Goal: Task Accomplishment & Management: Manage account settings

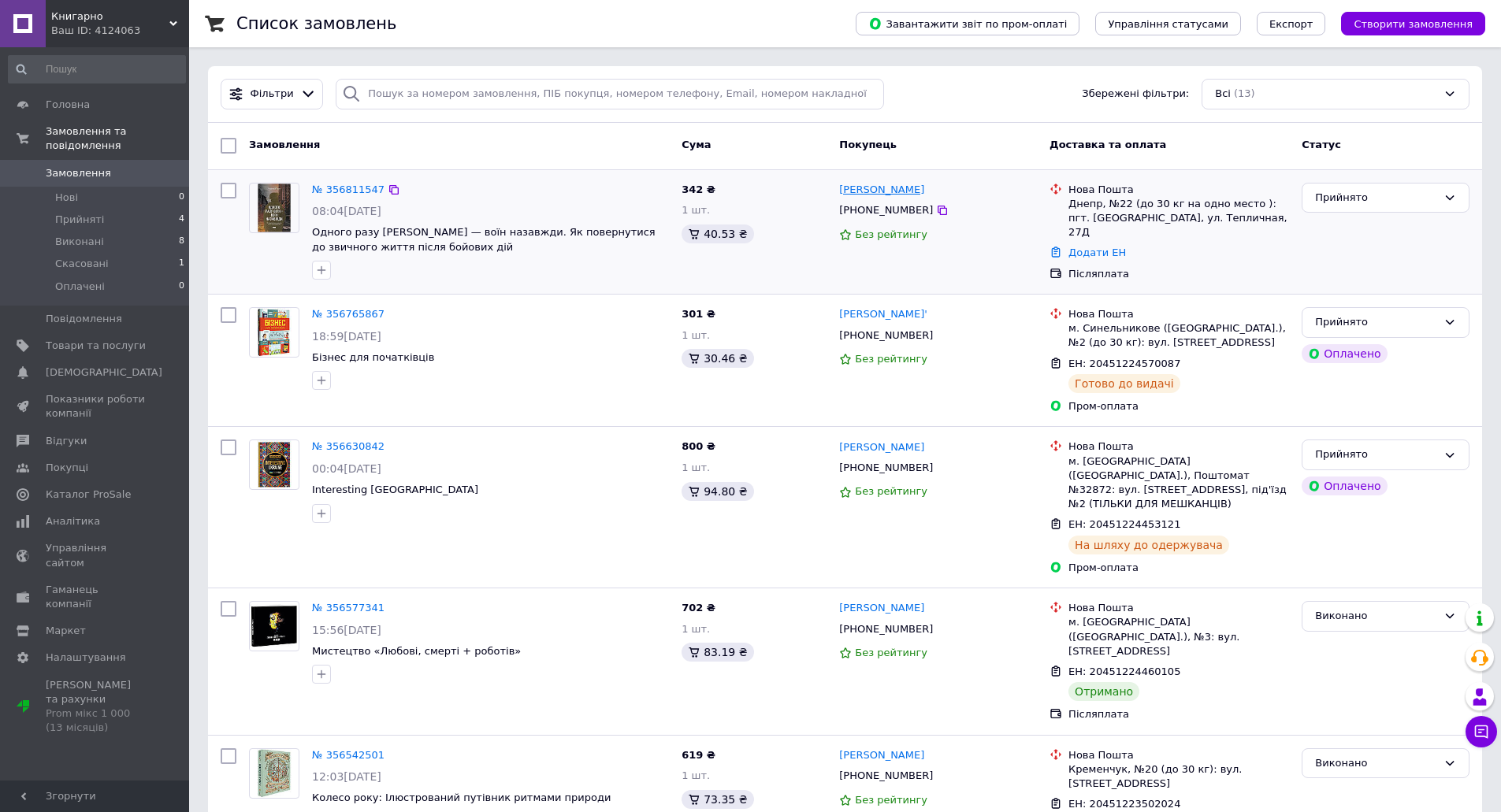
drag, startPoint x: 835, startPoint y: 190, endPoint x: 917, endPoint y: 192, distance: 82.0
click at [917, 192] on div "[PERSON_NAME] [PHONE_NUMBER] Без рейтингу" at bounding box center [937, 232] width 210 height 112
copy link "[PERSON_NAME]"
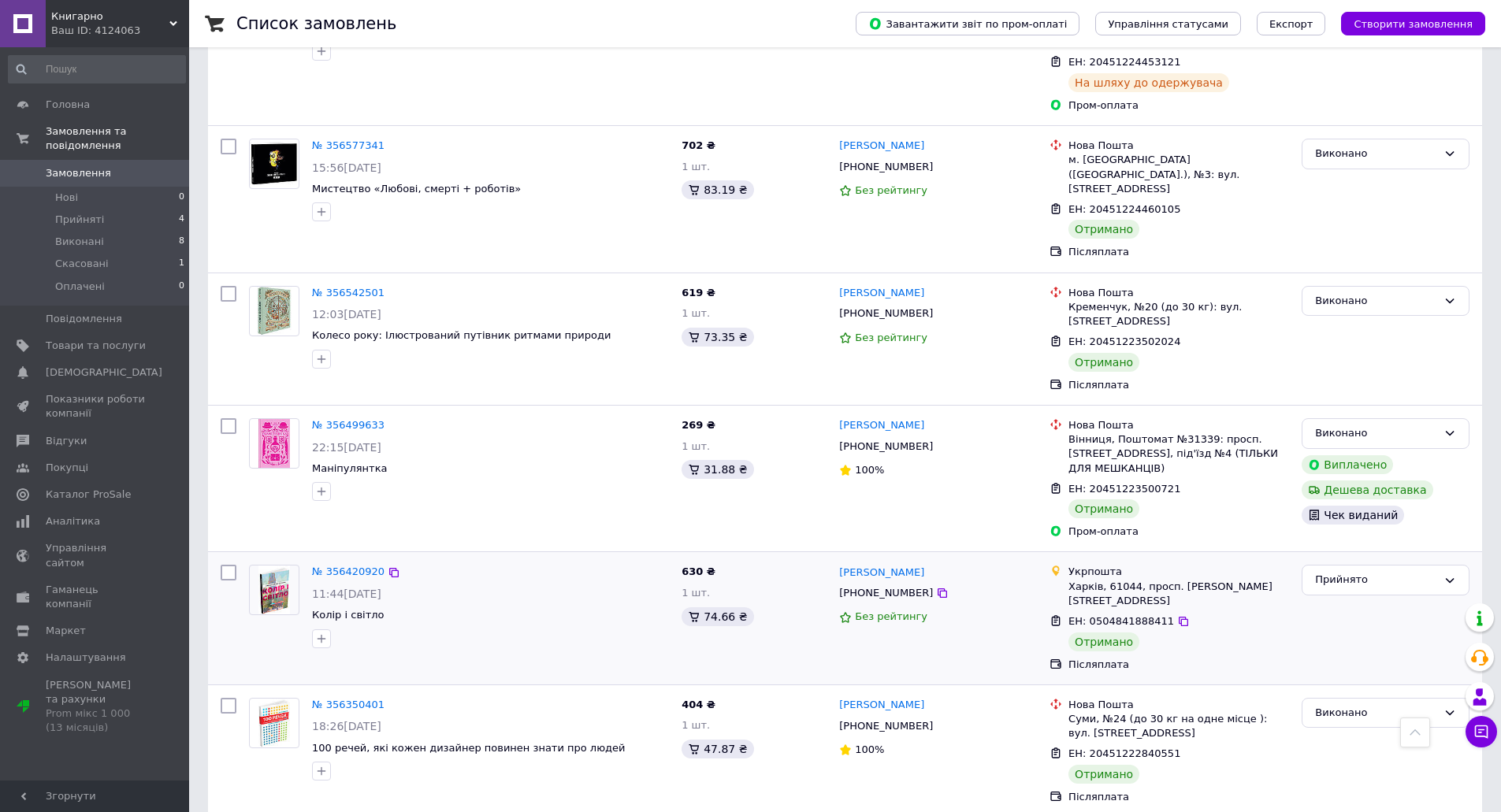
scroll to position [472, 0]
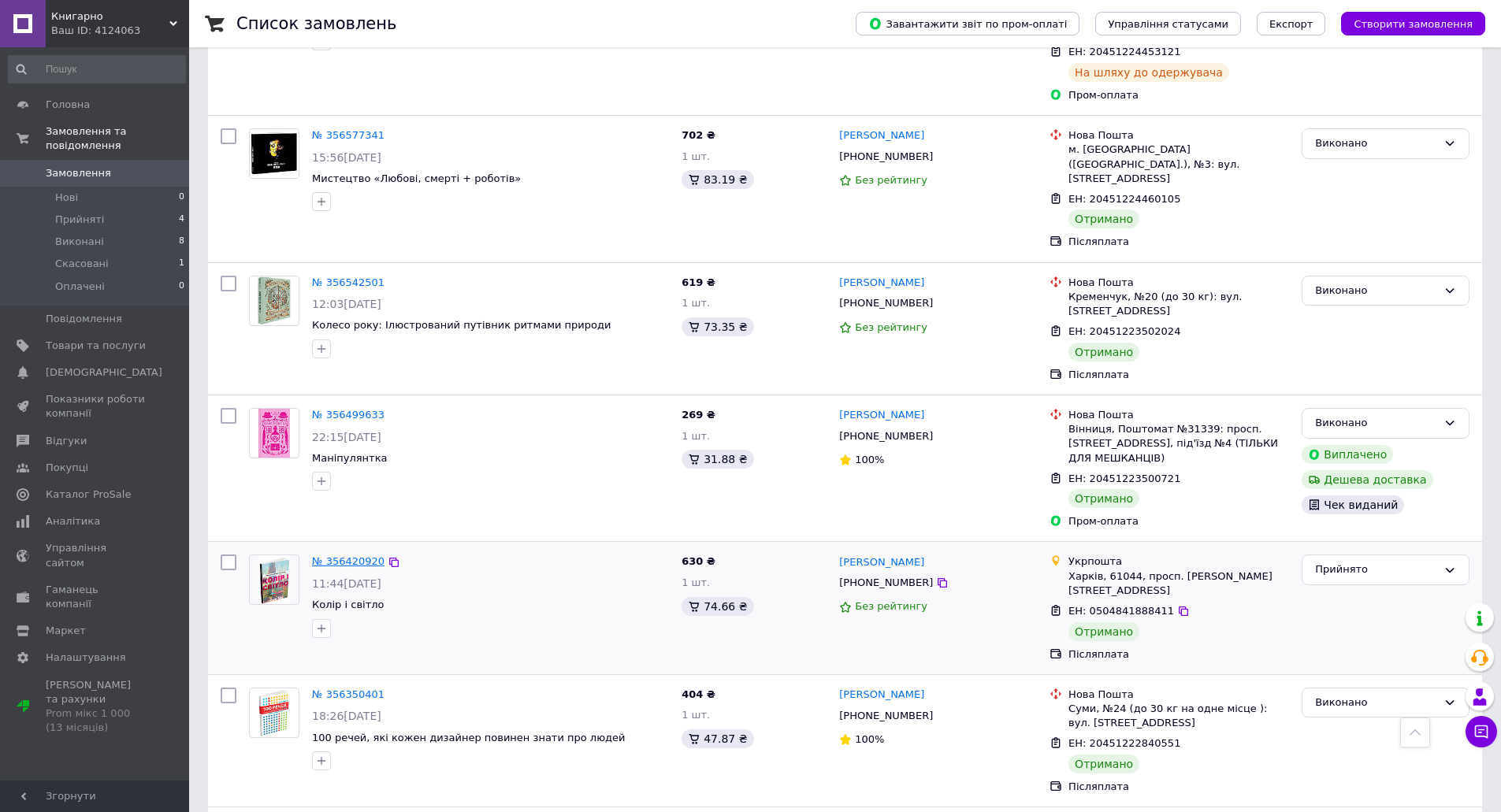
click at [334, 555] on link "№ 356420920" at bounding box center [348, 560] width 72 height 12
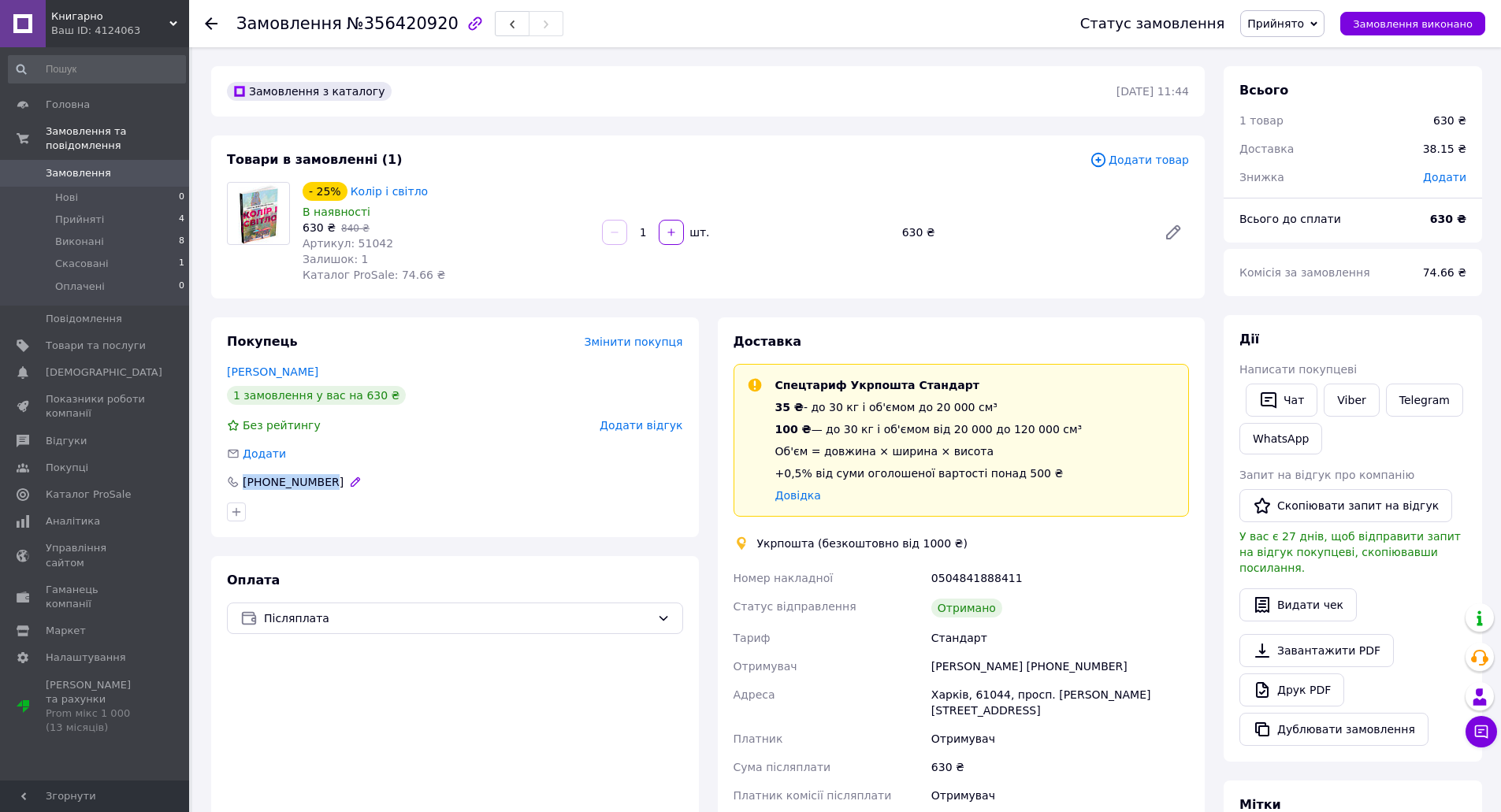
drag, startPoint x: 321, startPoint y: 478, endPoint x: 242, endPoint y: 483, distance: 79.2
click at [242, 483] on div "[PHONE_NUMBER]" at bounding box center [293, 482] width 104 height 16
copy div "[PHONE_NUMBER]"
click at [1413, 24] on span "Замовлення виконано" at bounding box center [1412, 24] width 120 height 12
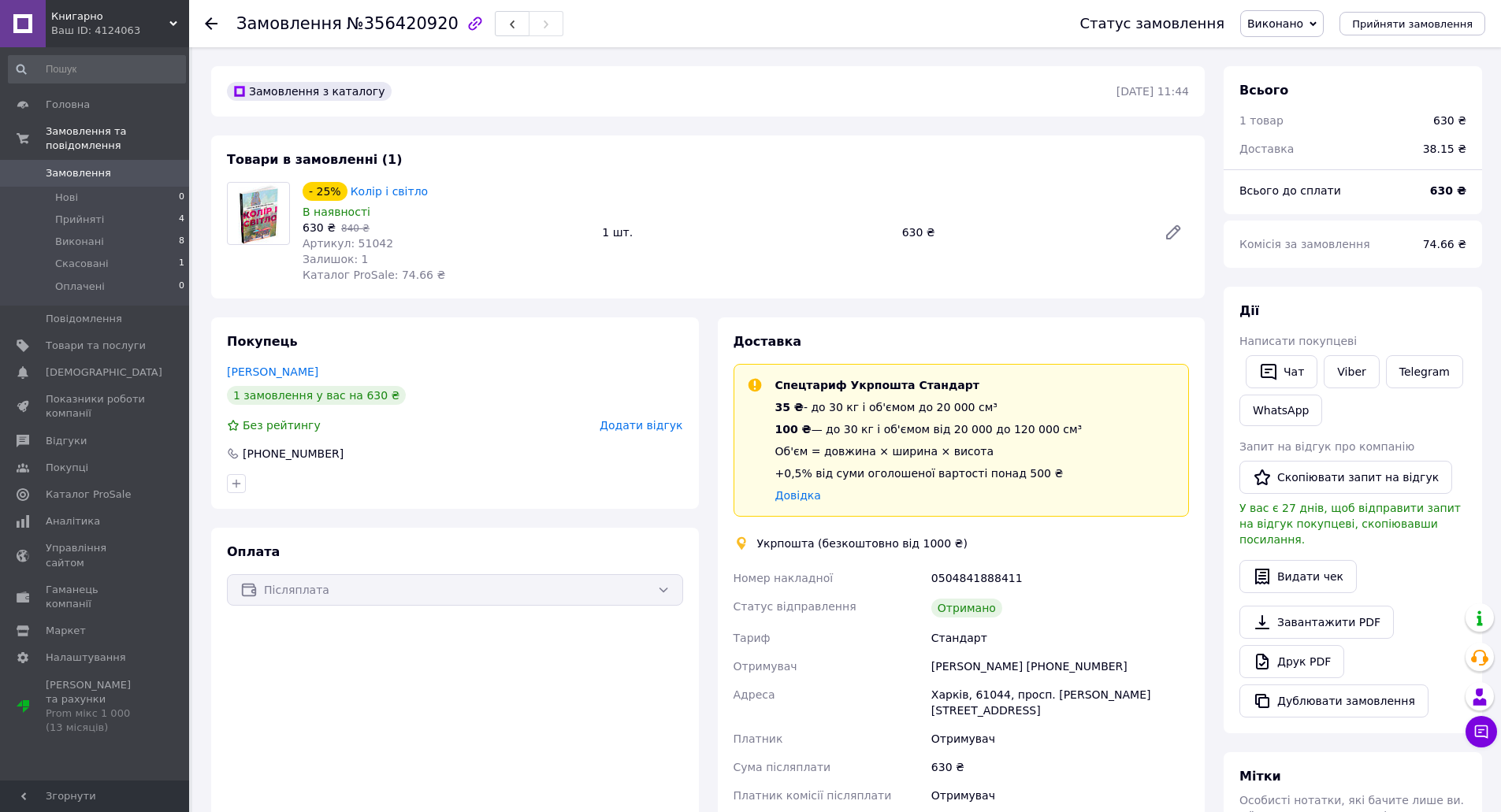
click at [84, 166] on span "Замовлення" at bounding box center [79, 173] width 65 height 14
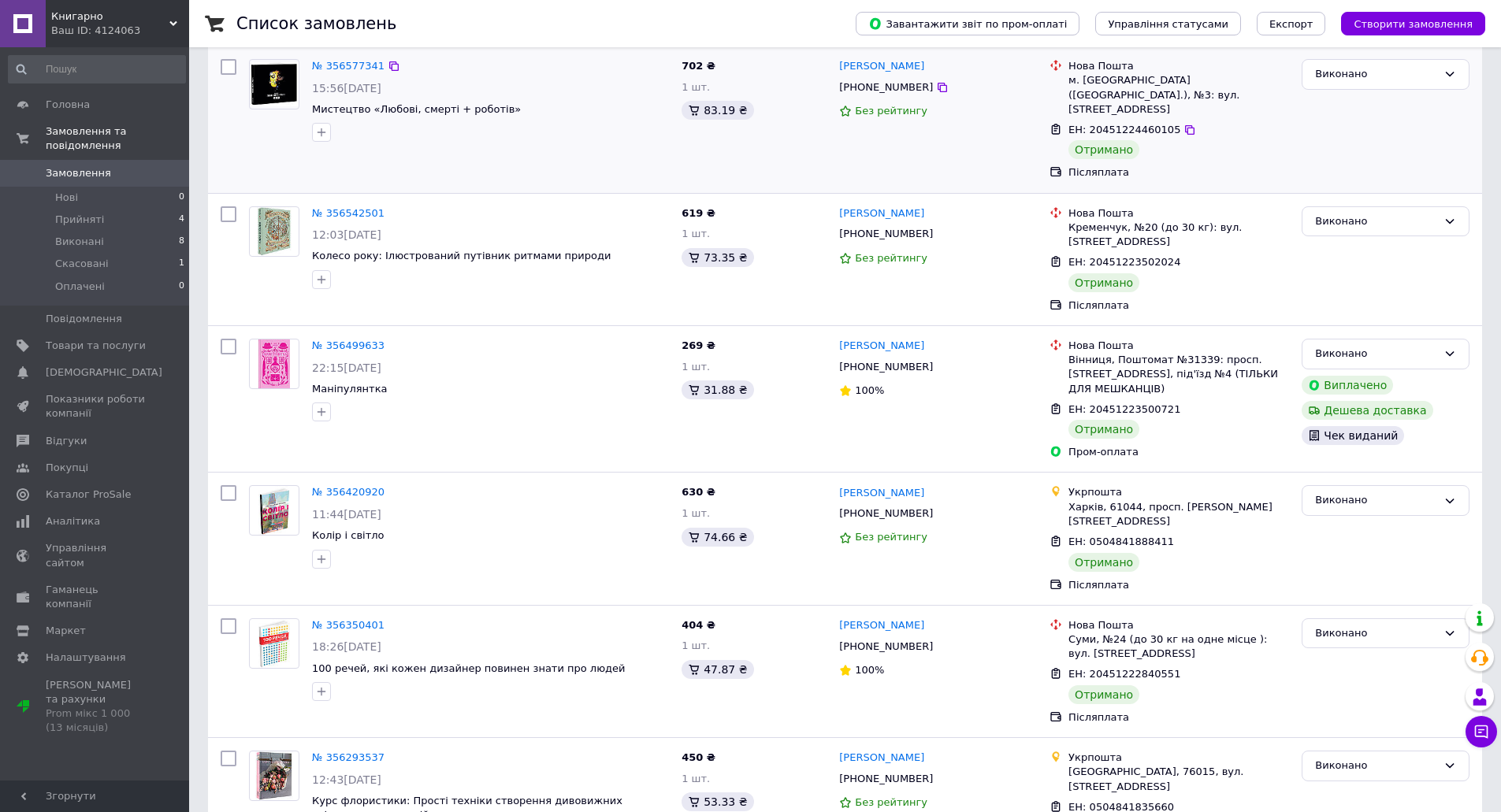
scroll to position [551, 0]
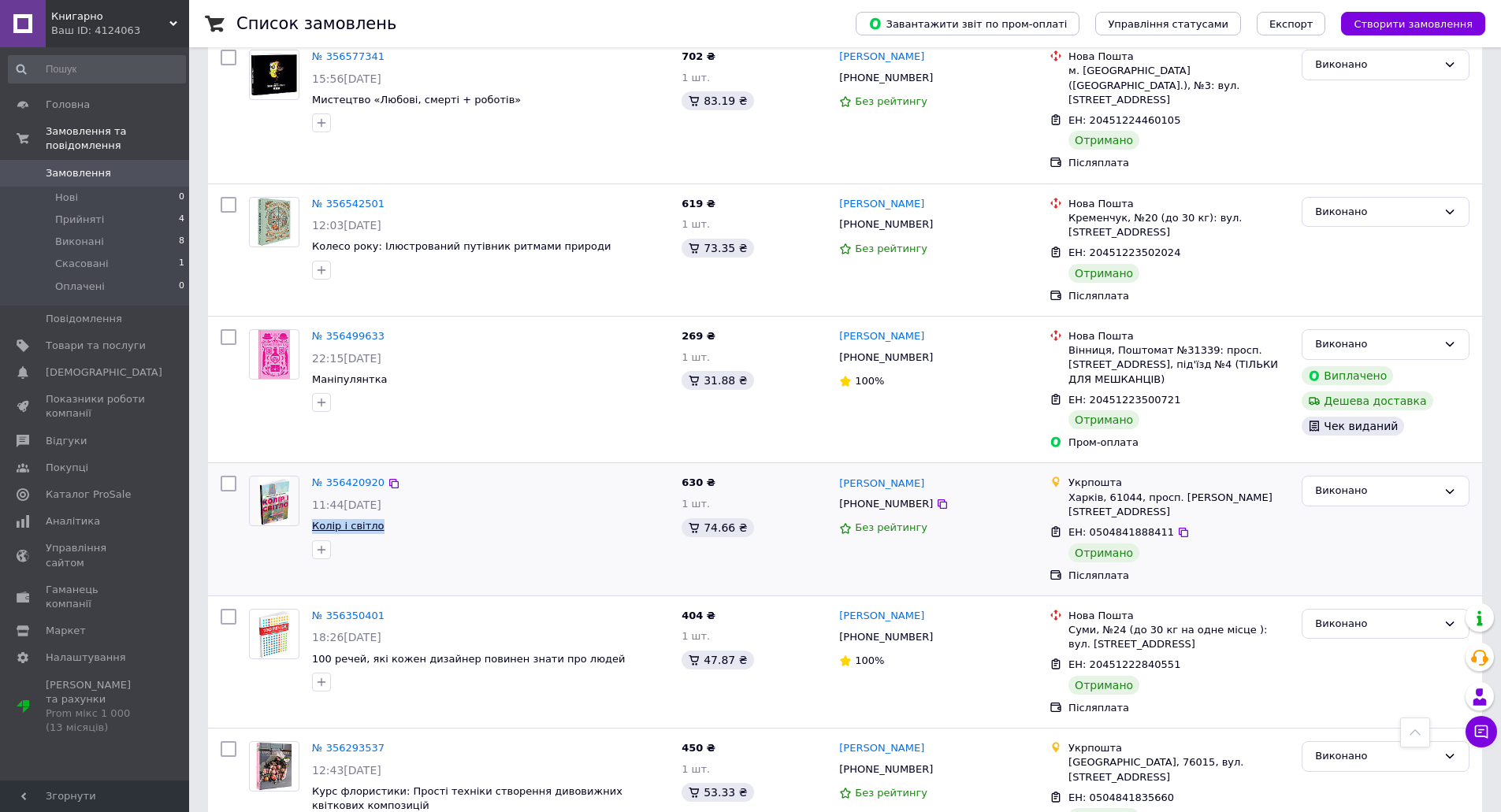
drag, startPoint x: 376, startPoint y: 483, endPoint x: 312, endPoint y: 485, distance: 64.0
click at [312, 519] on span "Колір і світло" at bounding box center [490, 526] width 357 height 15
copy span "Колір і світло"
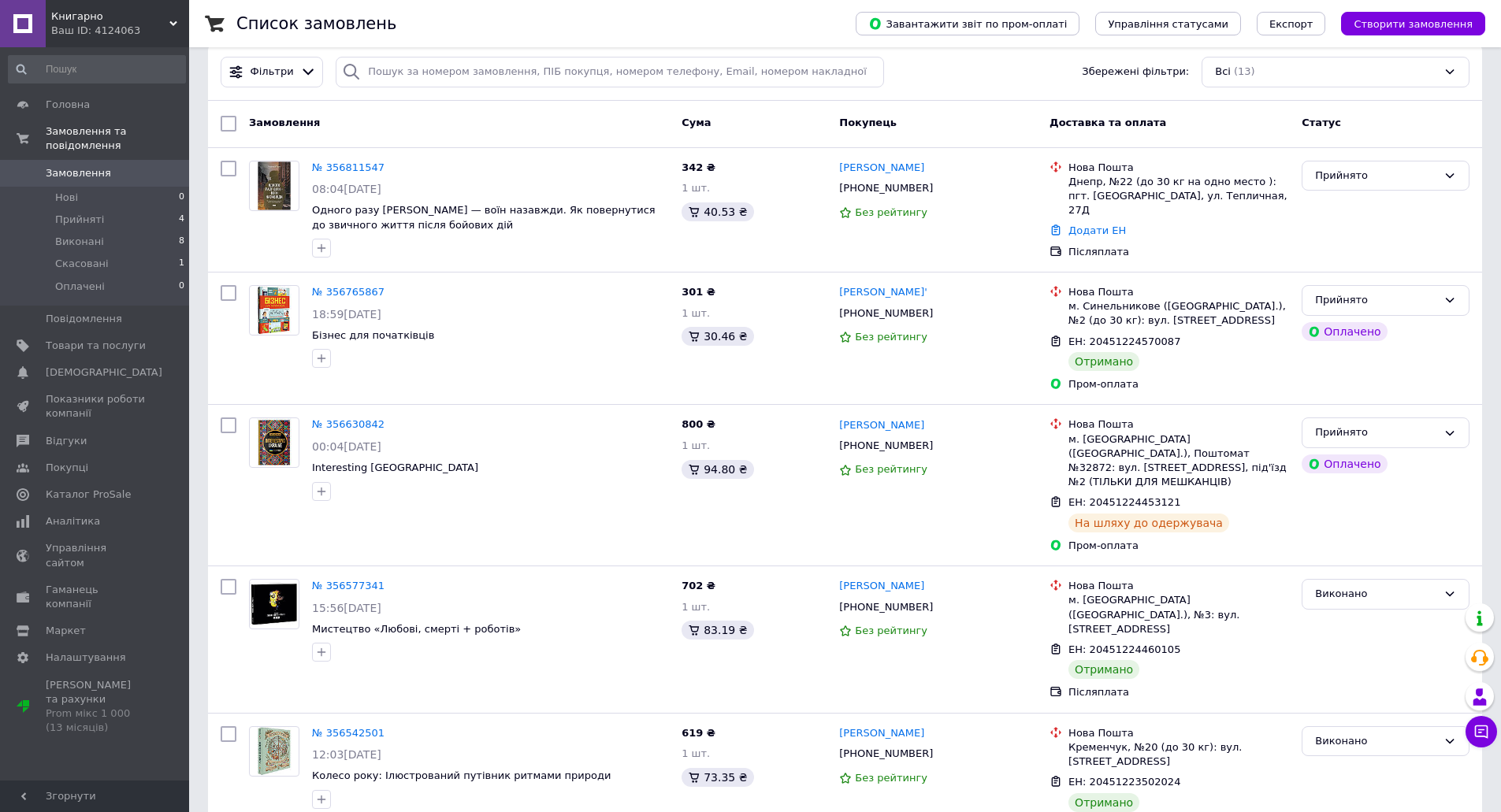
scroll to position [0, 0]
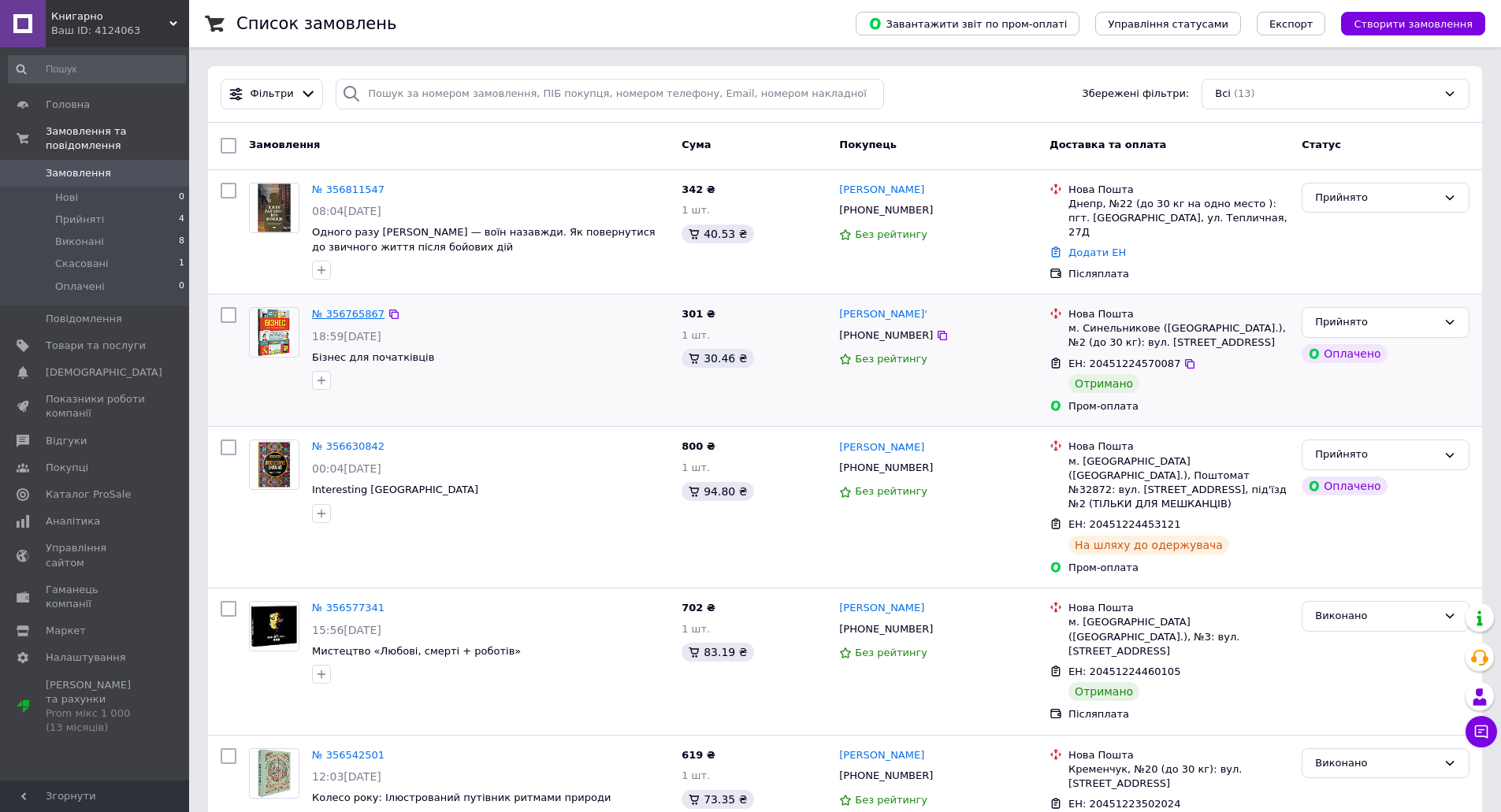
click at [353, 313] on link "№ 356765867" at bounding box center [348, 314] width 72 height 12
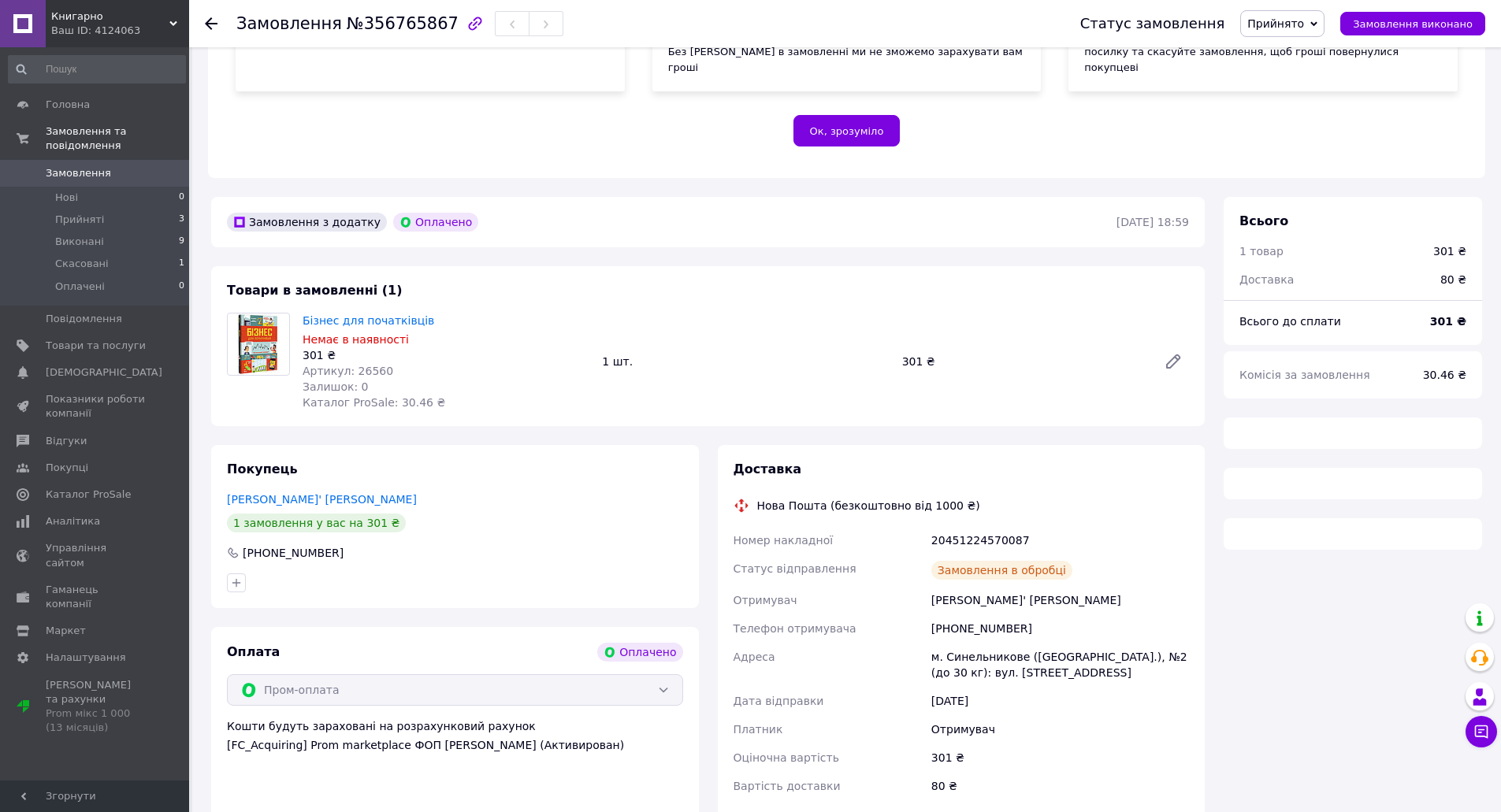
scroll to position [302, 0]
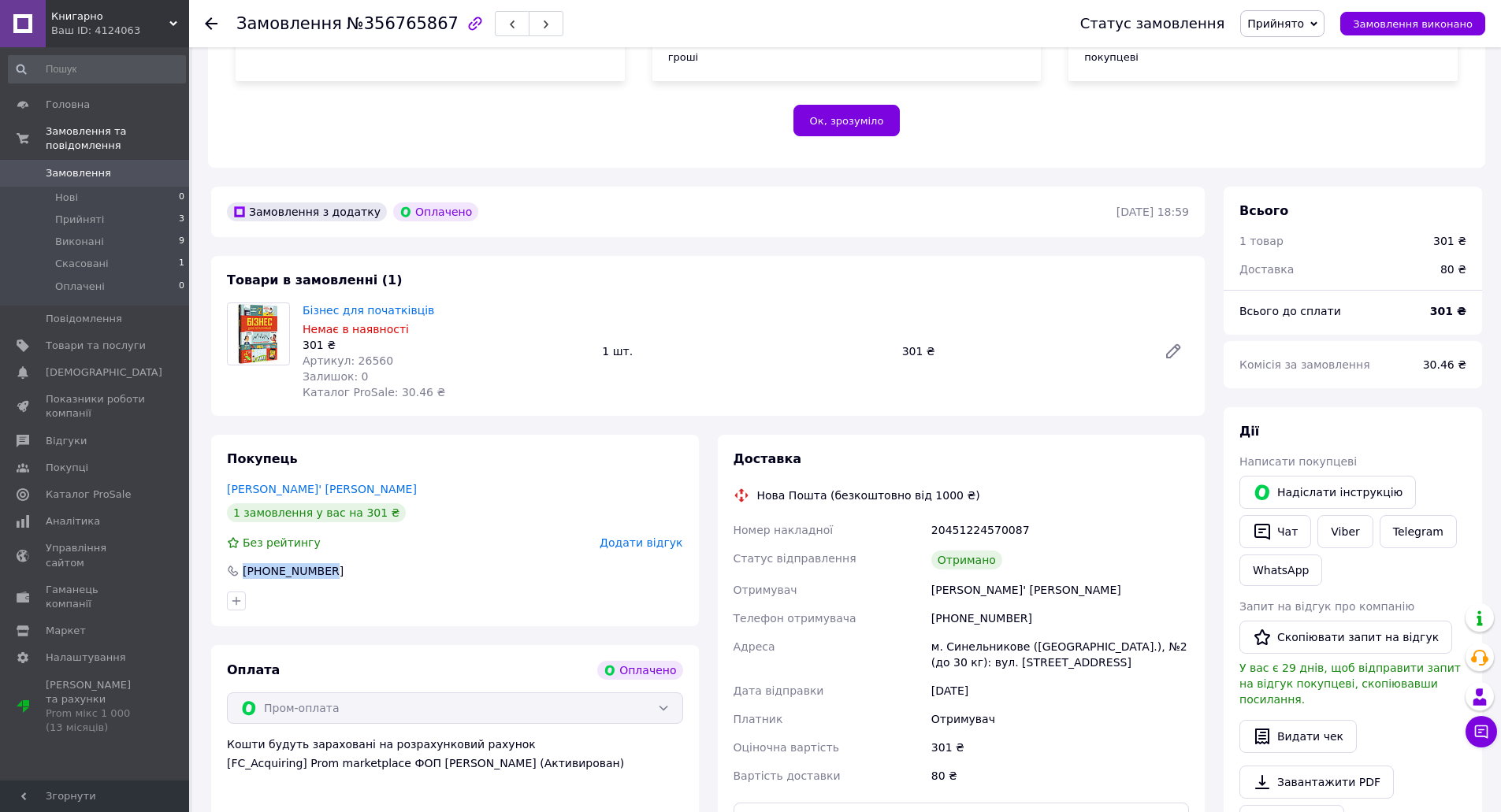
drag, startPoint x: 323, startPoint y: 551, endPoint x: 243, endPoint y: 556, distance: 80.2
click at [243, 563] on div "[PHONE_NUMBER]" at bounding box center [293, 571] width 104 height 16
copy div "[PHONE_NUMBER]"
drag, startPoint x: 419, startPoint y: 296, endPoint x: 305, endPoint y: 292, distance: 114.1
click at [305, 302] on span "Бізнес для початківців" at bounding box center [446, 310] width 287 height 16
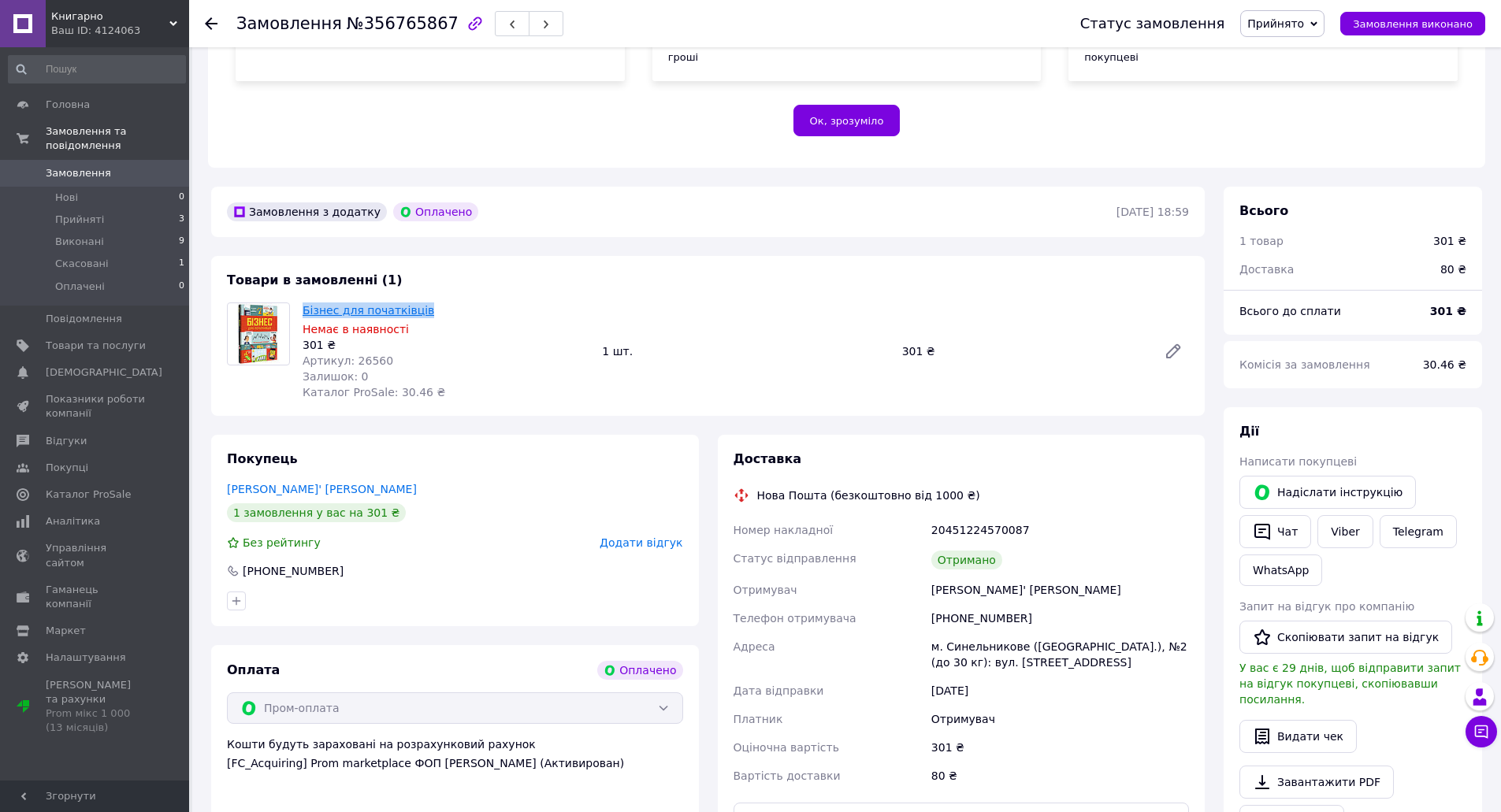
copy link "Бізнес для початківців"
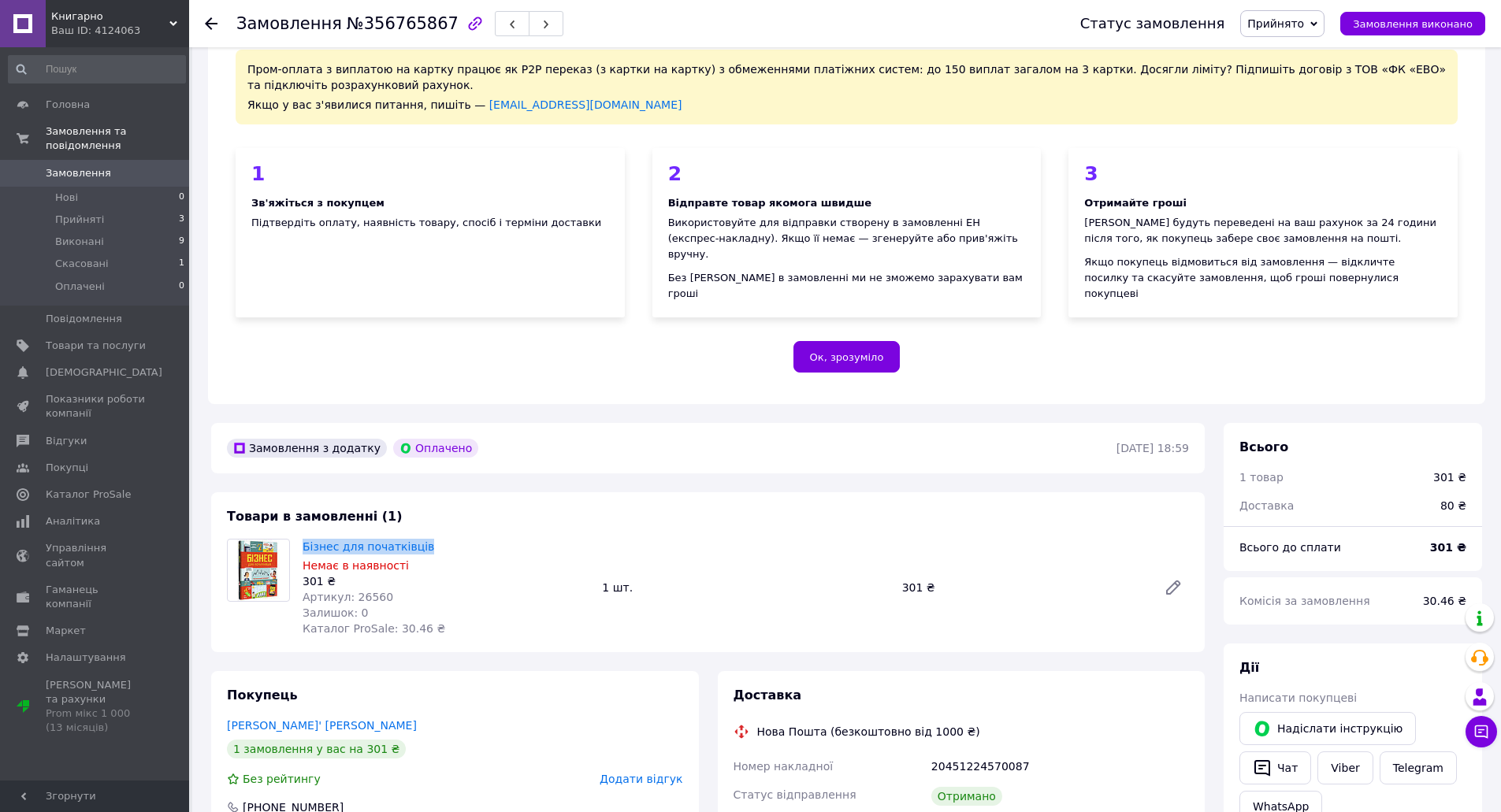
scroll to position [0, 0]
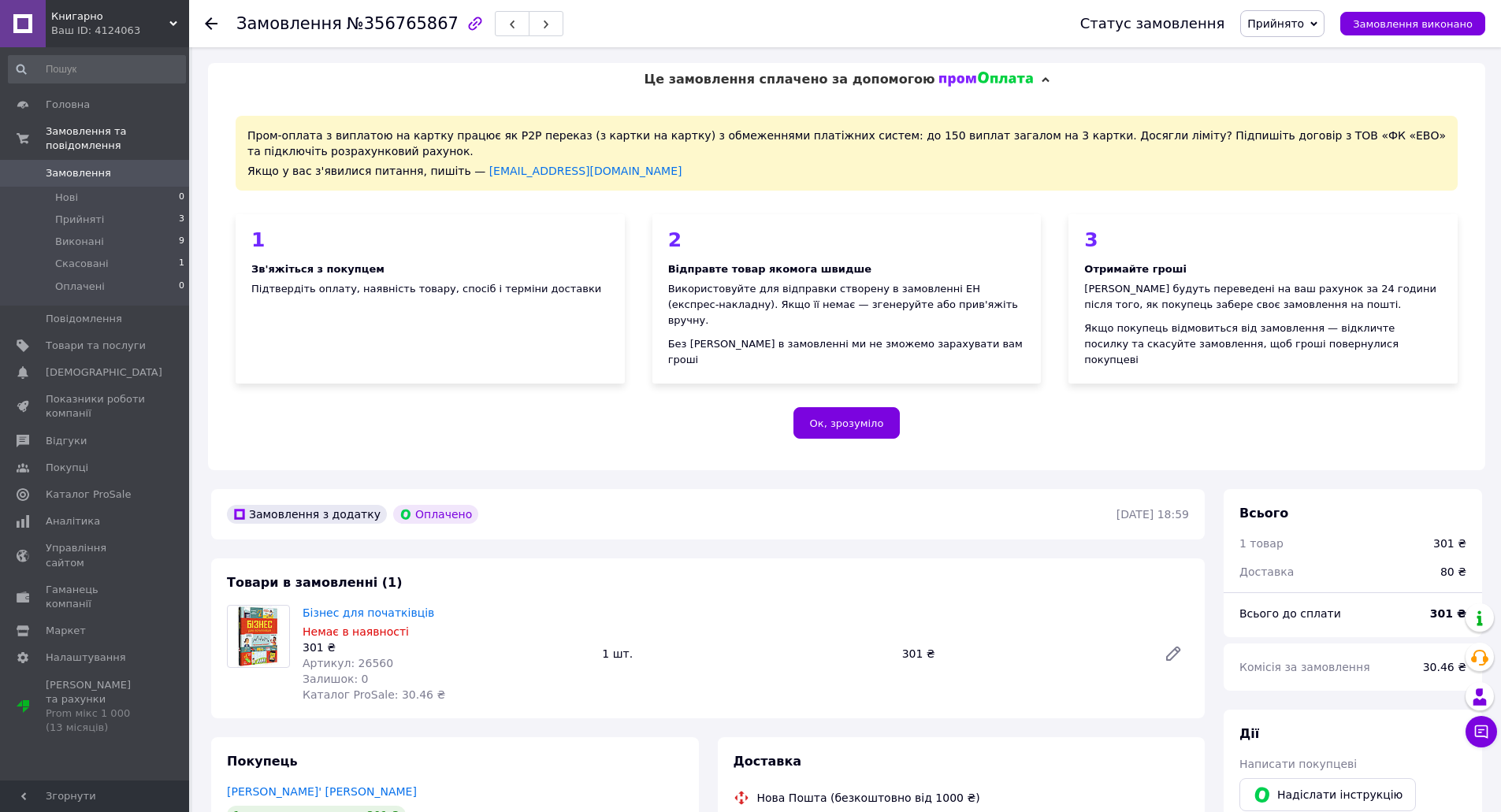
click at [515, 80] on div "Це замовлення сплачено за допомогою" at bounding box center [847, 79] width 1277 height 33
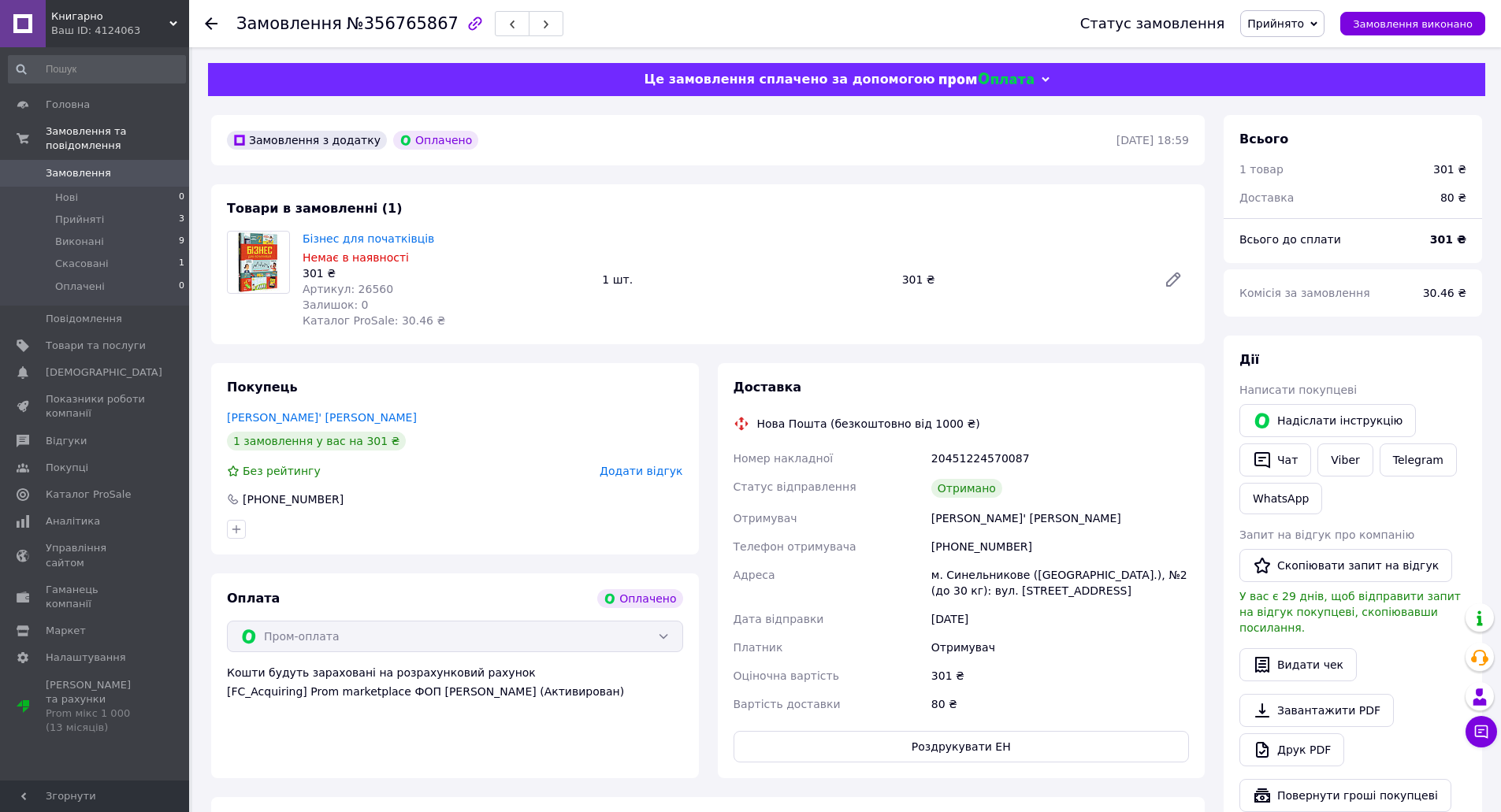
click at [763, 84] on span "Це замовлення сплачено за допомогою" at bounding box center [789, 79] width 291 height 15
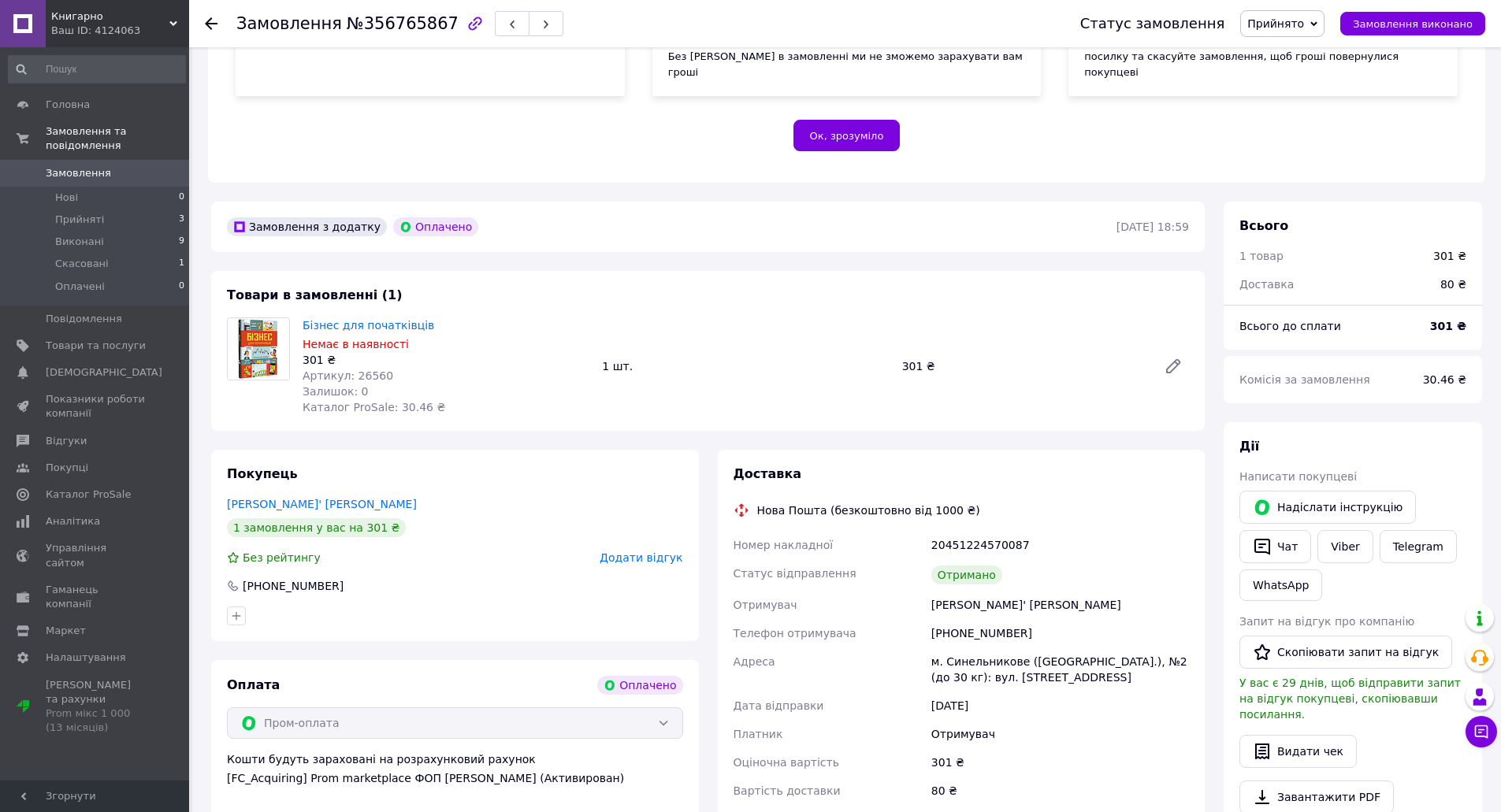
scroll to position [315, 0]
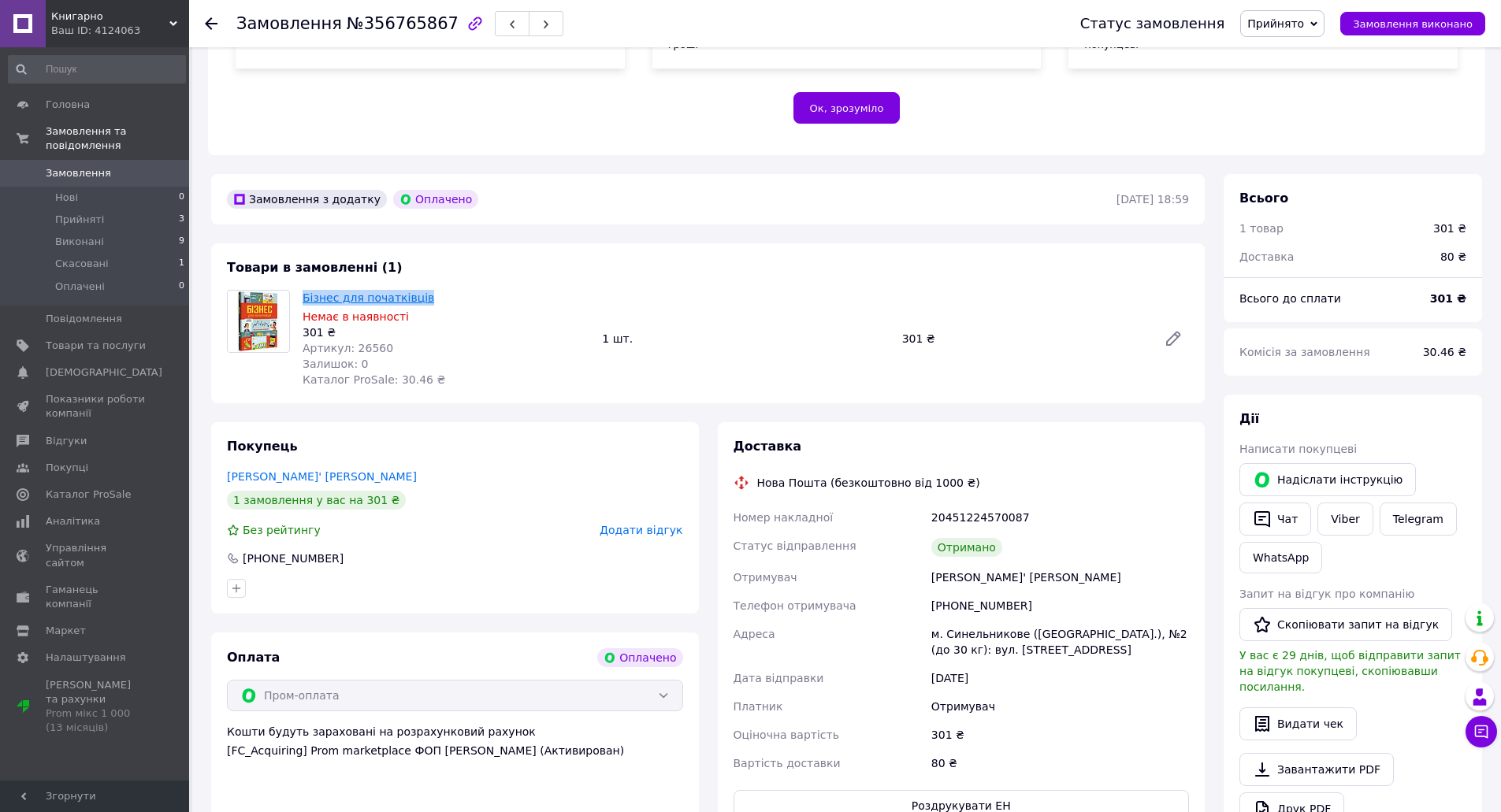
drag, startPoint x: 420, startPoint y: 280, endPoint x: 306, endPoint y: 281, distance: 114.0
click at [306, 290] on span "Бізнес для початківців" at bounding box center [446, 298] width 287 height 16
copy link "Бізнес для початківців"
click at [76, 166] on span "Замовлення" at bounding box center [79, 173] width 65 height 14
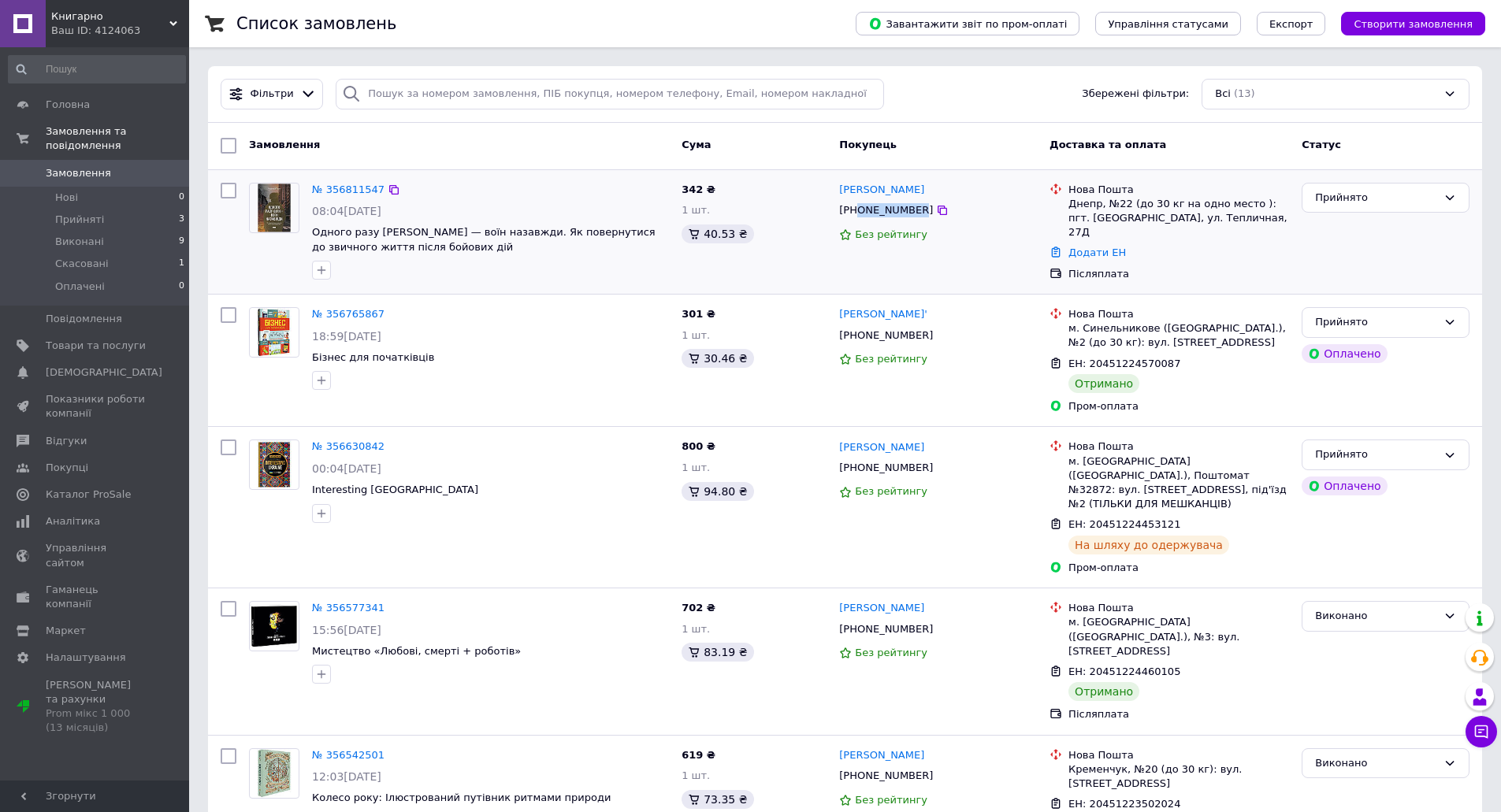
drag, startPoint x: 913, startPoint y: 211, endPoint x: 858, endPoint y: 209, distance: 55.0
click at [858, 209] on div "[PHONE_NUMBER]" at bounding box center [886, 210] width 100 height 21
copy div "0955265352"
click at [985, 348] on div "Без рейтингу" at bounding box center [937, 359] width 198 height 21
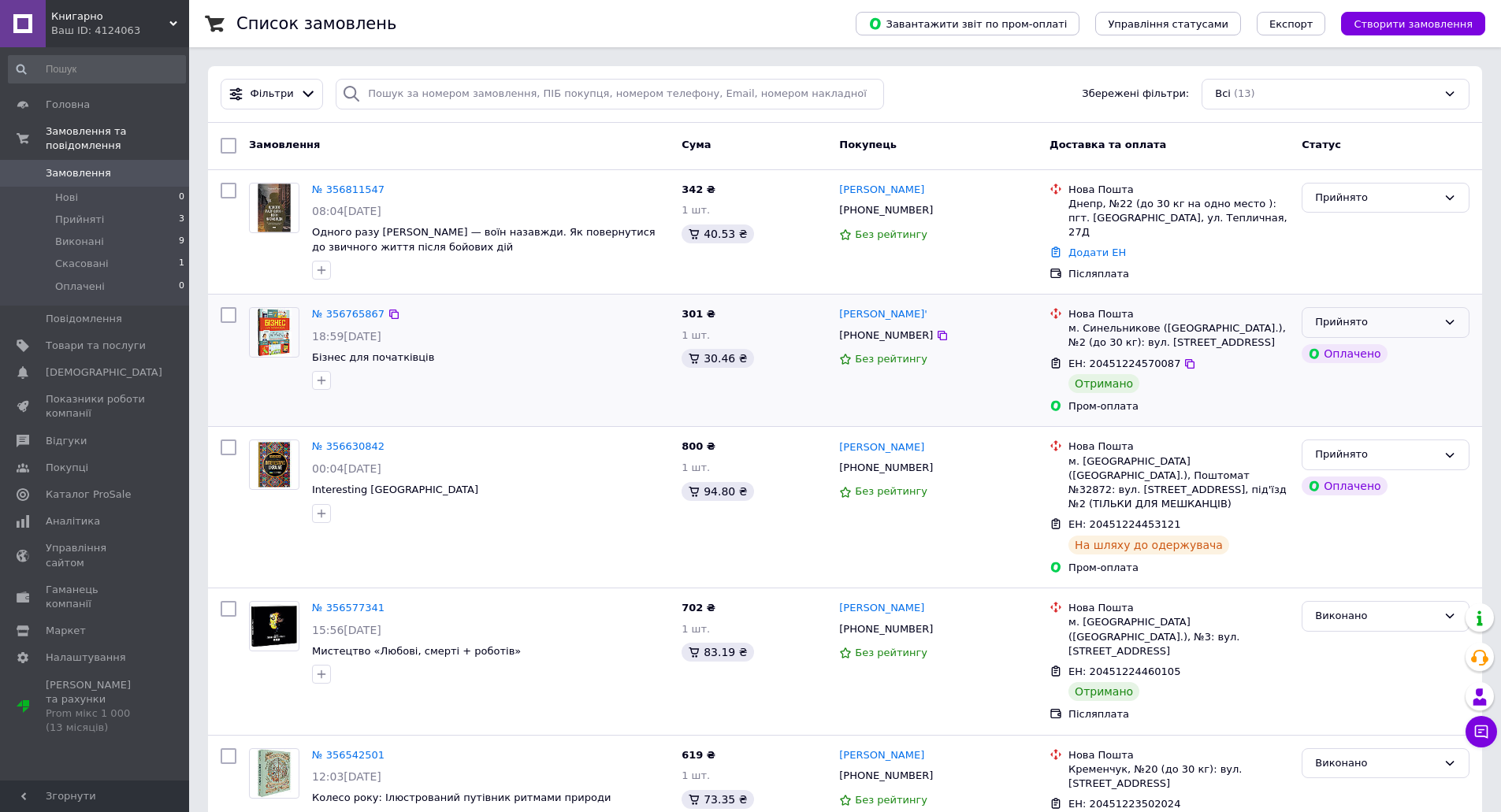
click at [1342, 317] on div "Прийнято" at bounding box center [1376, 322] width 122 height 17
click at [1337, 350] on li "Виконано" at bounding box center [1385, 355] width 166 height 29
click at [341, 191] on link "№ 356811547" at bounding box center [348, 189] width 72 height 12
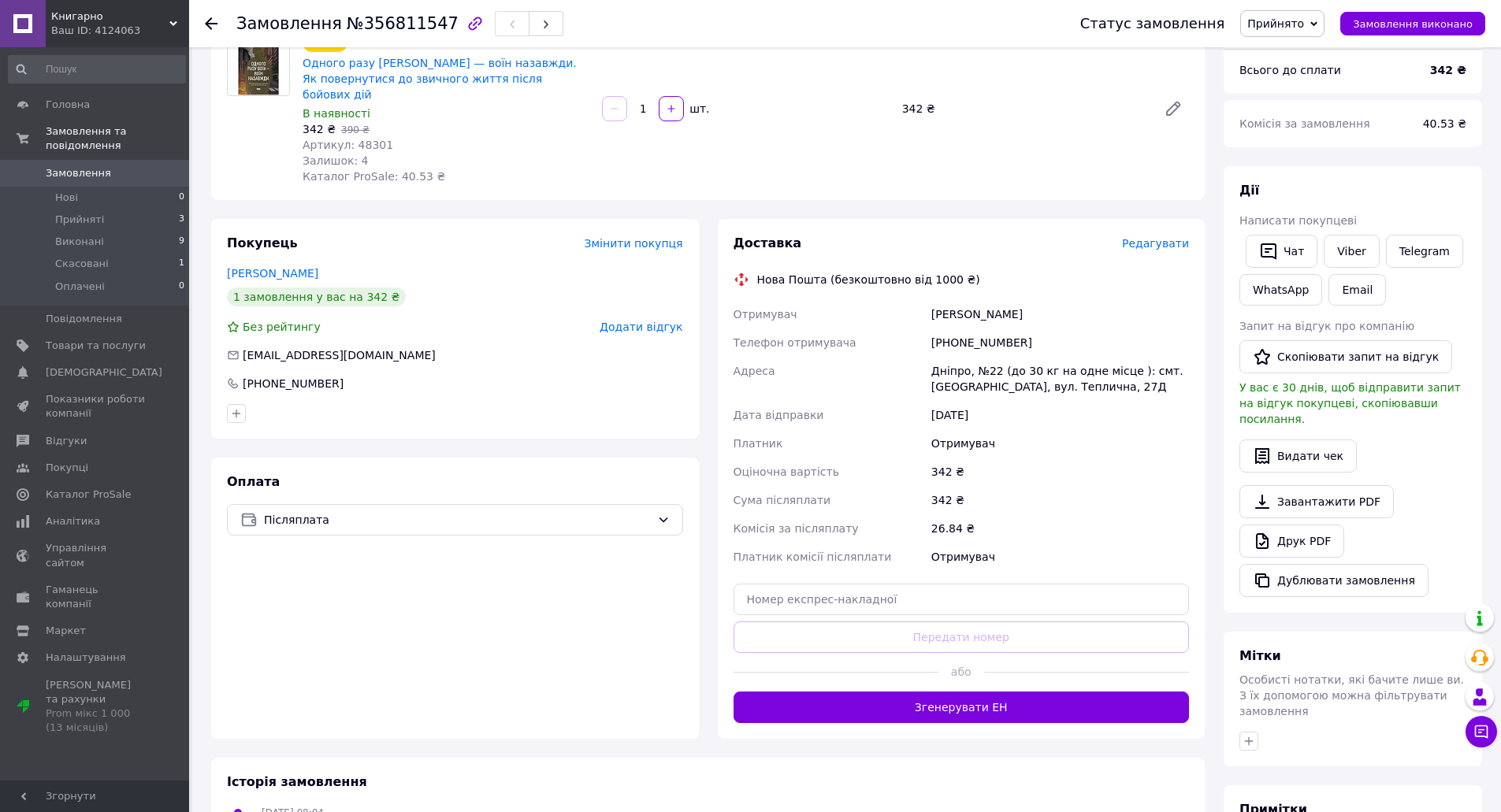
scroll to position [157, 0]
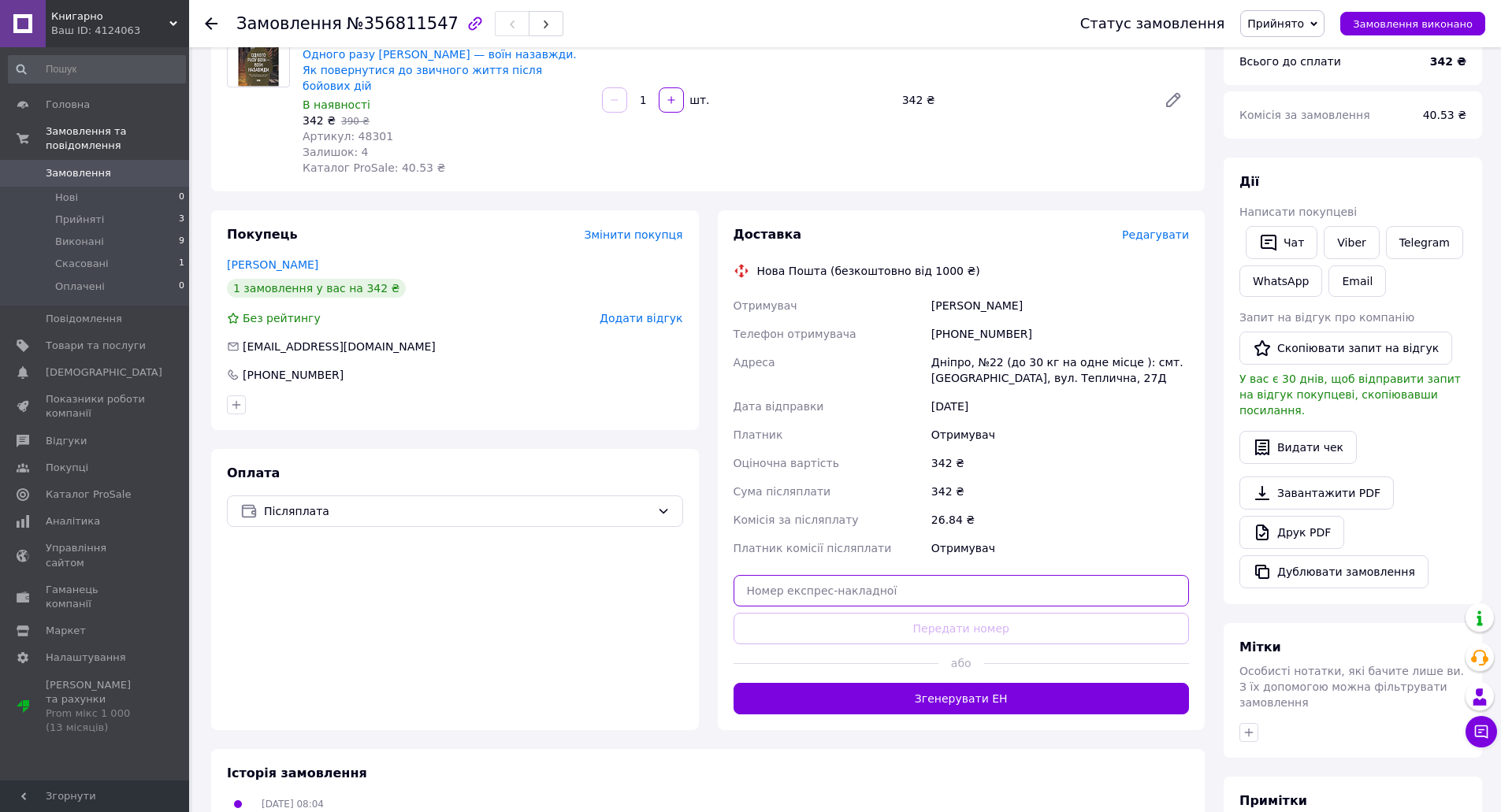
click at [877, 575] on input "text" at bounding box center [961, 591] width 456 height 32
paste input "20451225344260"
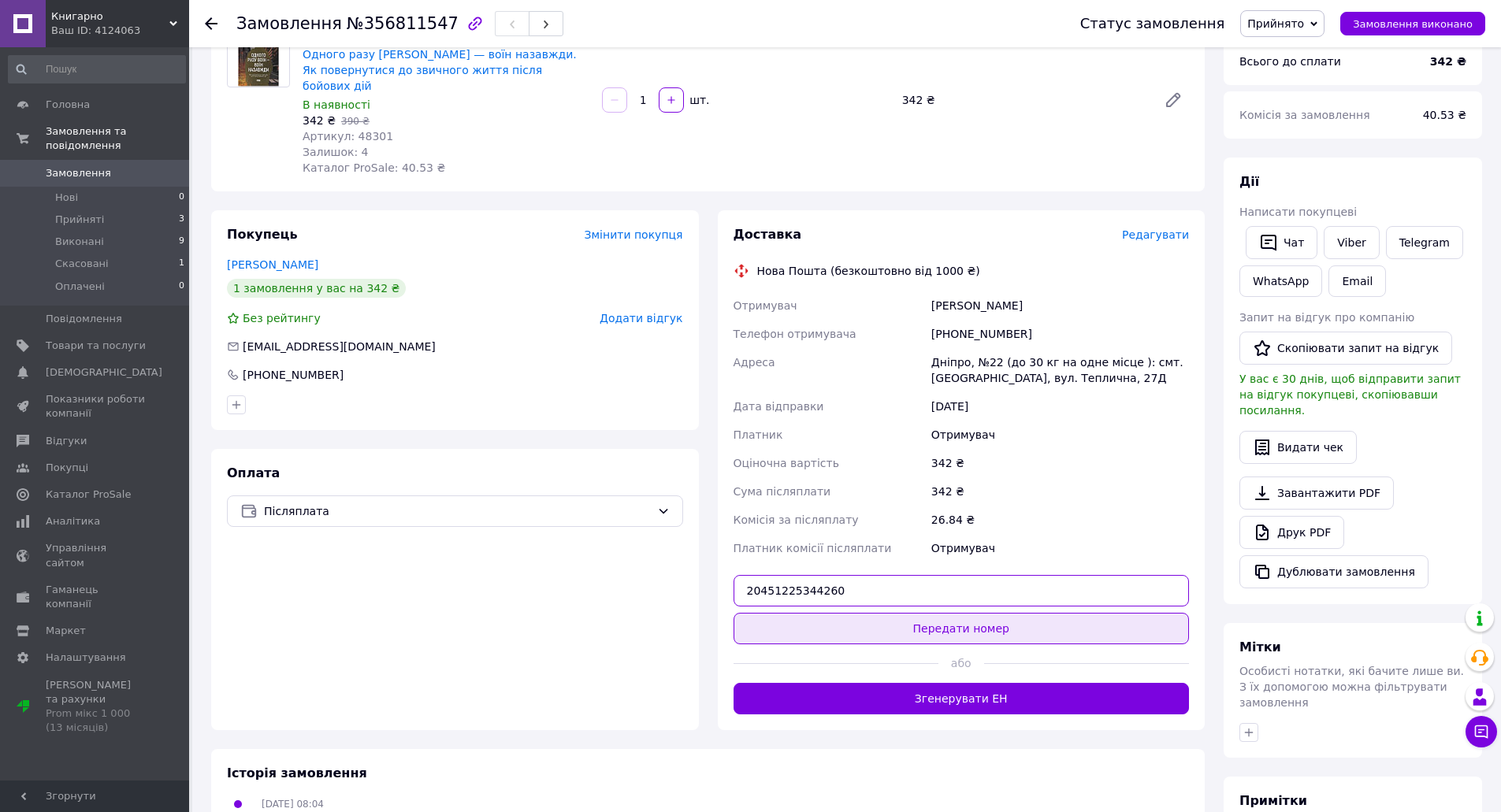
type input "20451225344260"
click at [955, 613] on button "Передати номер" at bounding box center [961, 629] width 456 height 32
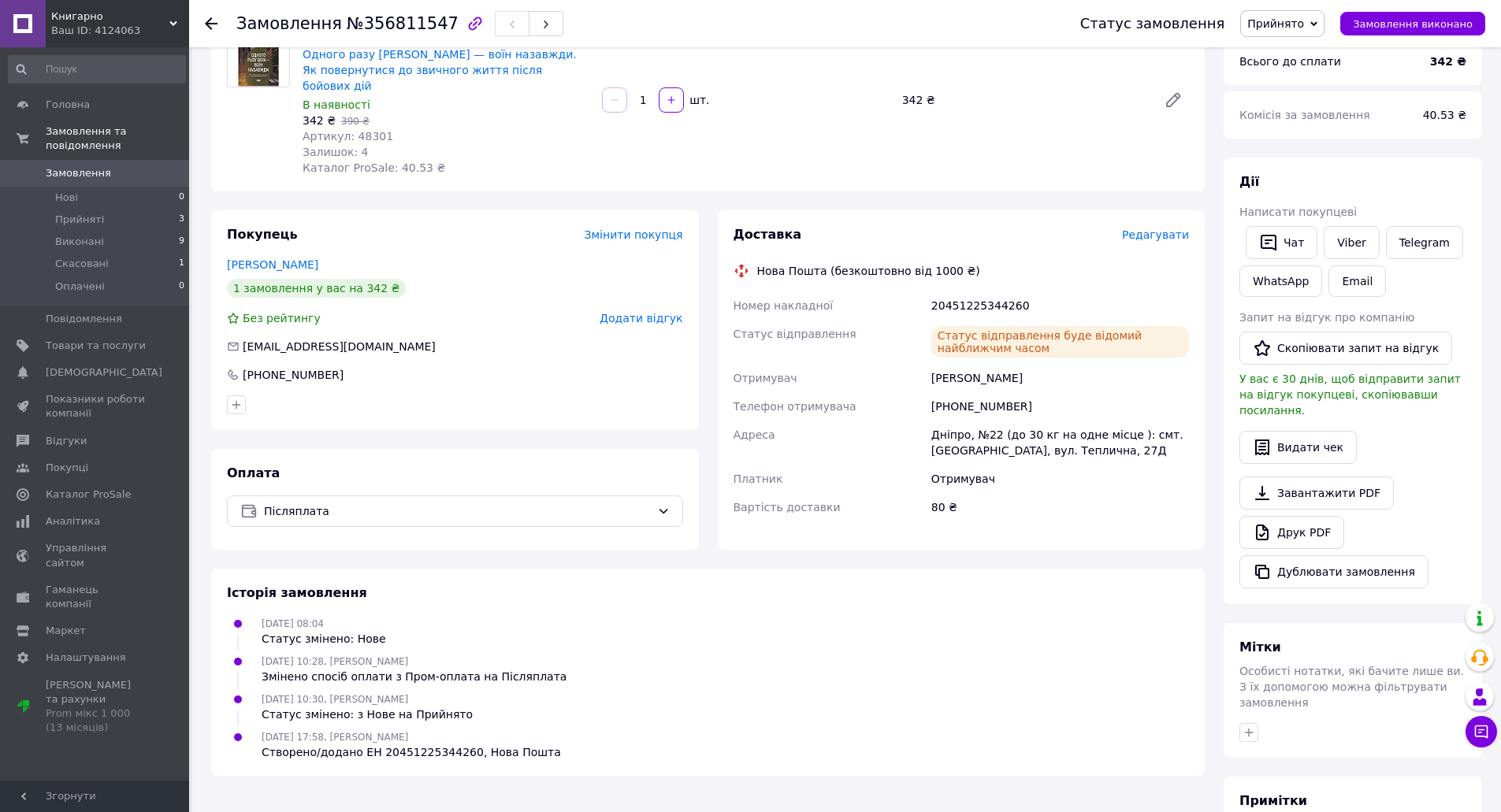
click at [708, 297] on div "Доставка Редагувати Нова Пошта (безкоштовно від 1000 ₴) Номер накладної 2045122…" at bounding box center [962, 379] width 507 height 339
click at [706, 298] on div "Покупець Змінити покупця [PERSON_NAME] 1 замовлення у вас на 342 ₴ Без рейтингу…" at bounding box center [455, 379] width 507 height 339
click at [71, 339] on span "Товари та послуги" at bounding box center [96, 346] width 100 height 14
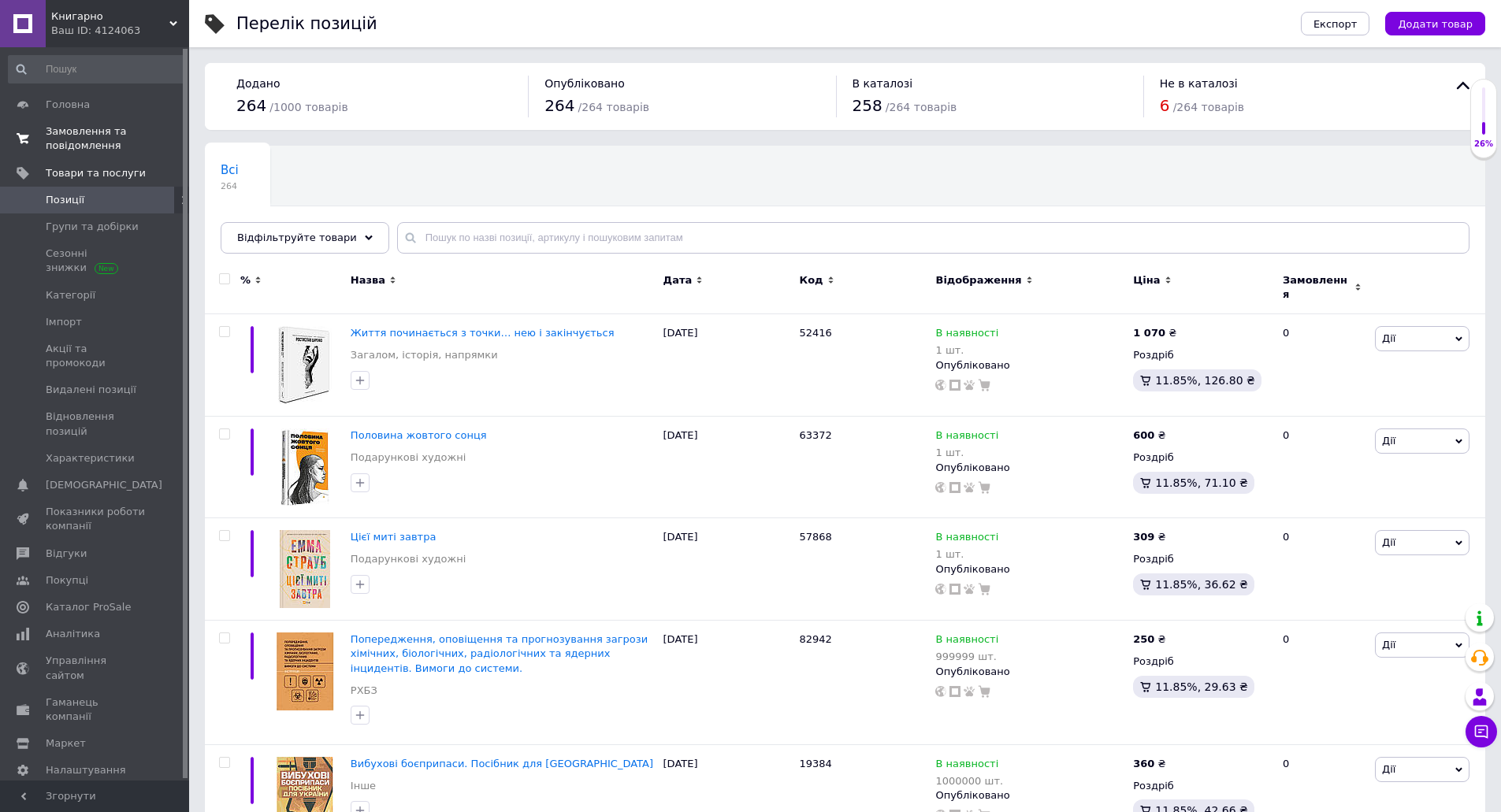
click at [70, 137] on span "Замовлення та повідомлення" at bounding box center [96, 139] width 100 height 29
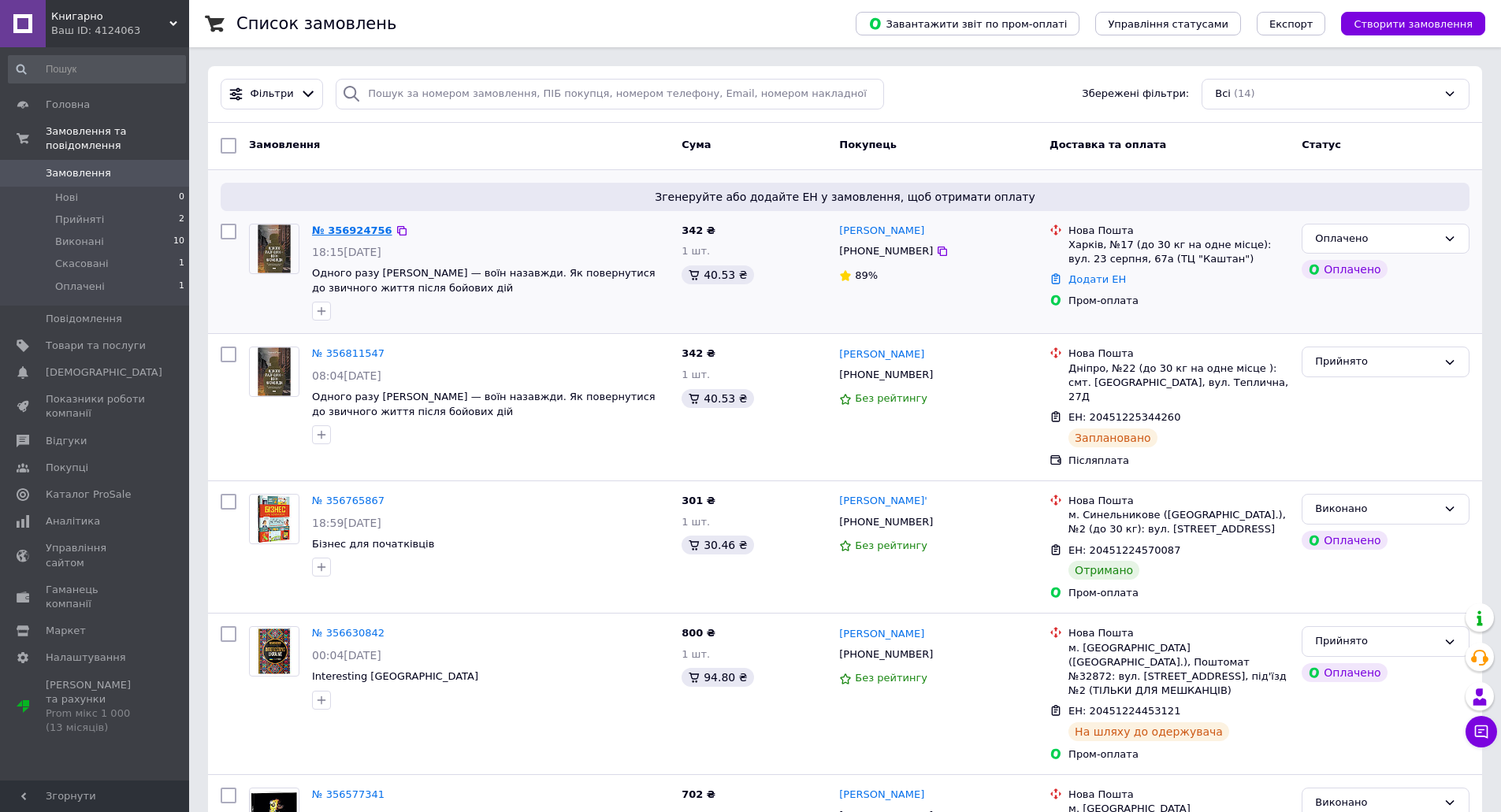
click at [352, 231] on link "№ 356924756" at bounding box center [352, 230] width 80 height 12
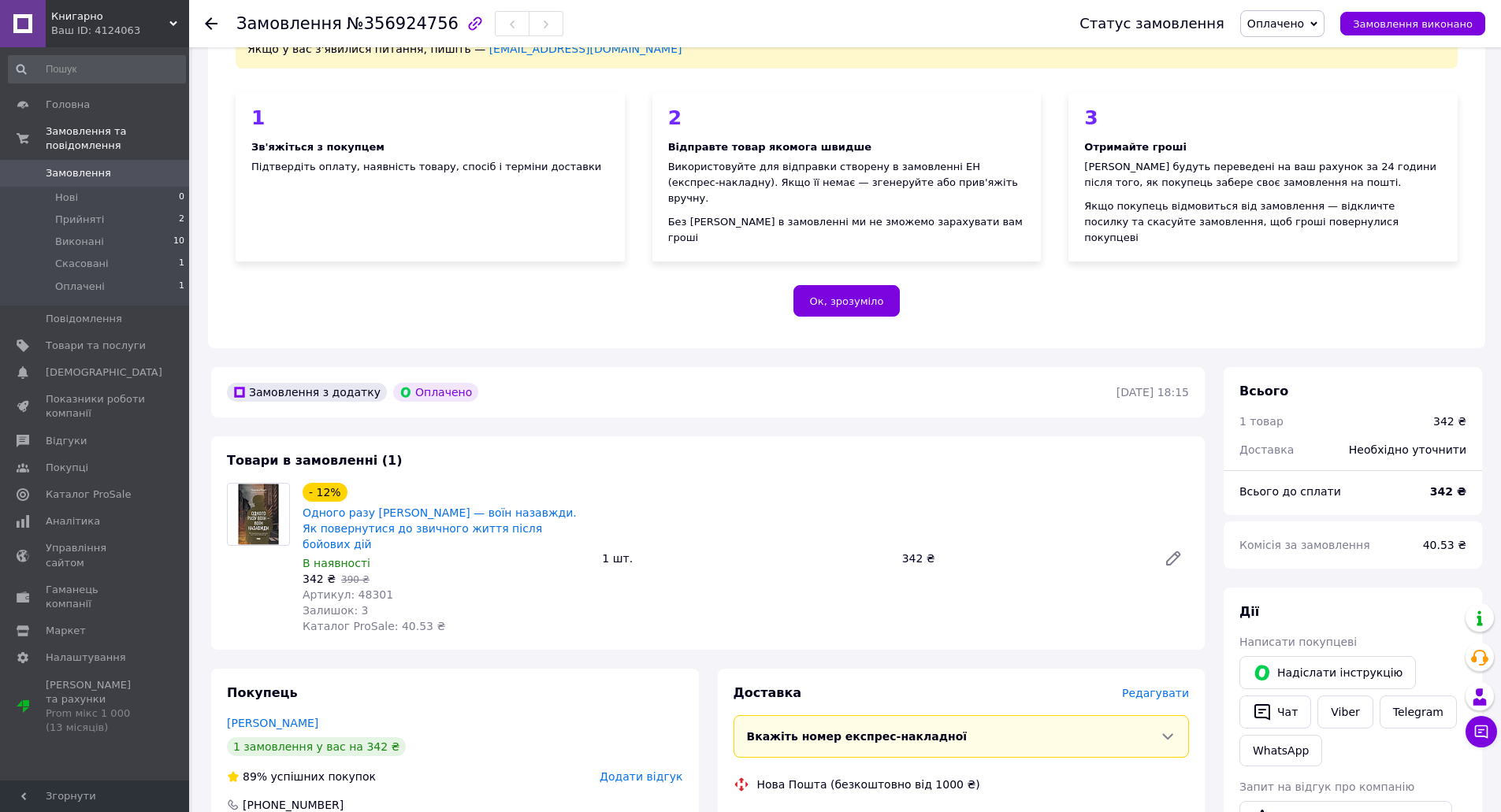
scroll to position [157, 0]
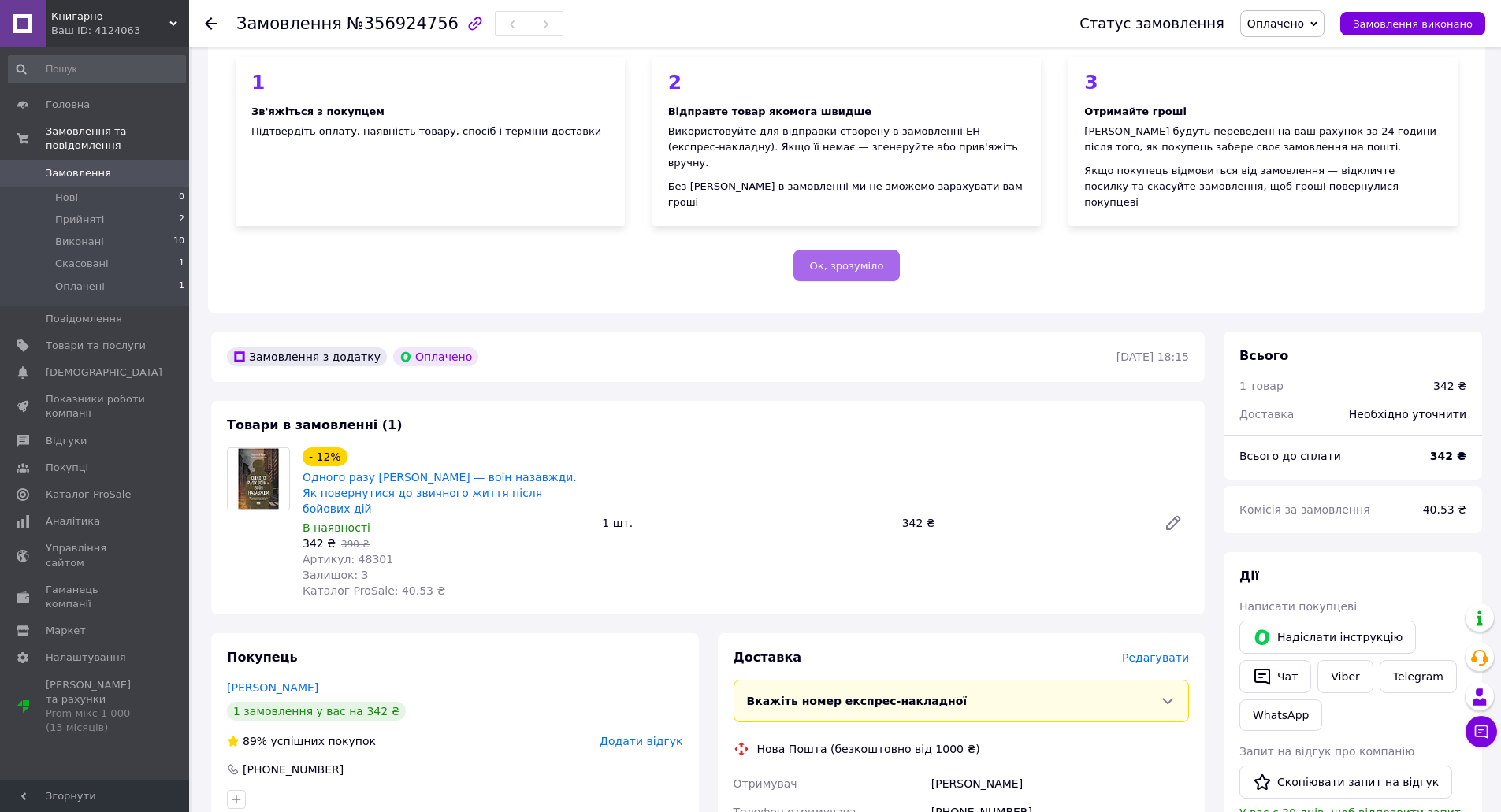
click at [847, 260] on span "Ок, зрозуміло" at bounding box center [847, 265] width 74 height 12
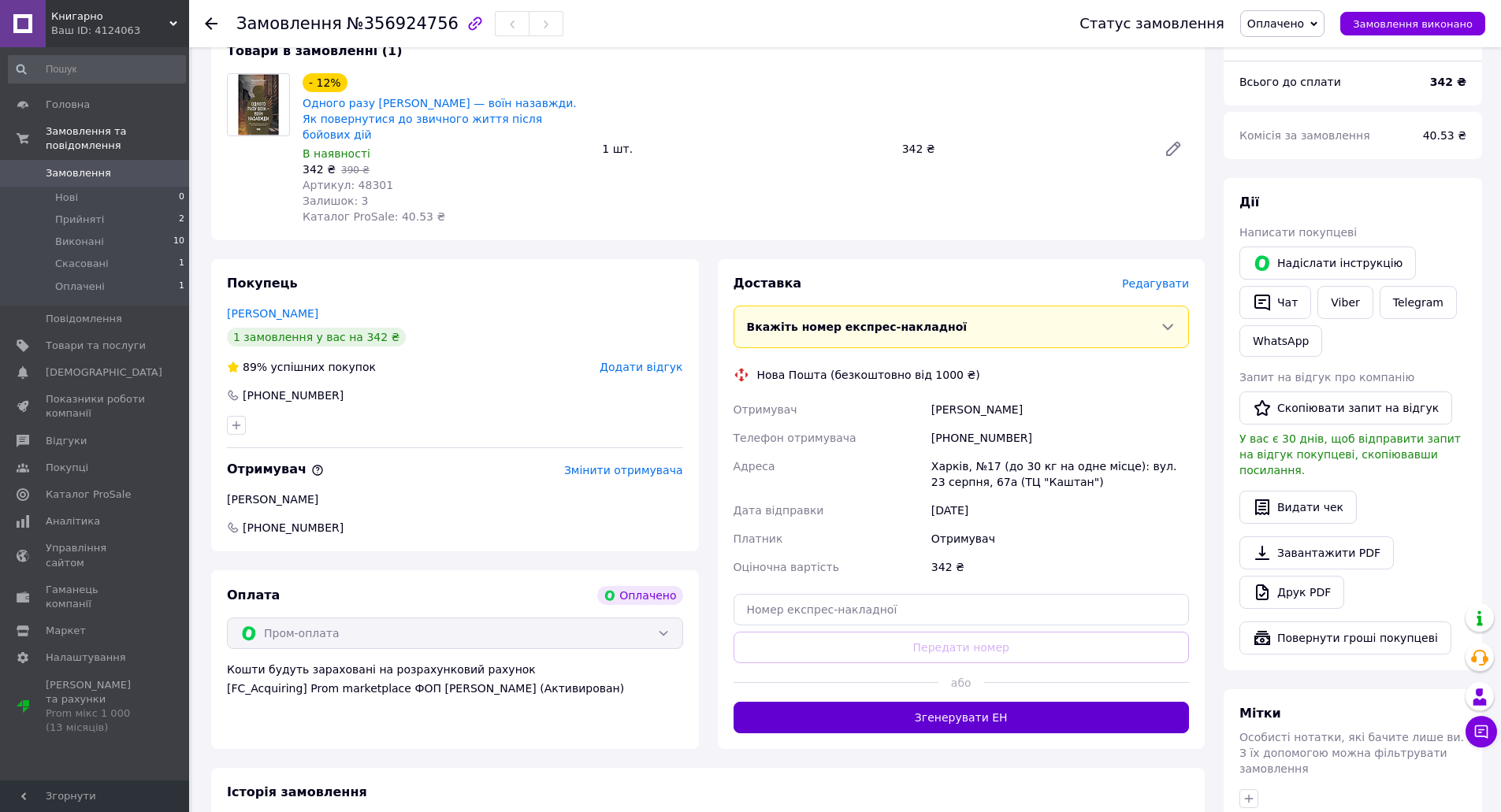
click at [958, 702] on button "Згенерувати ЕН" at bounding box center [961, 718] width 456 height 32
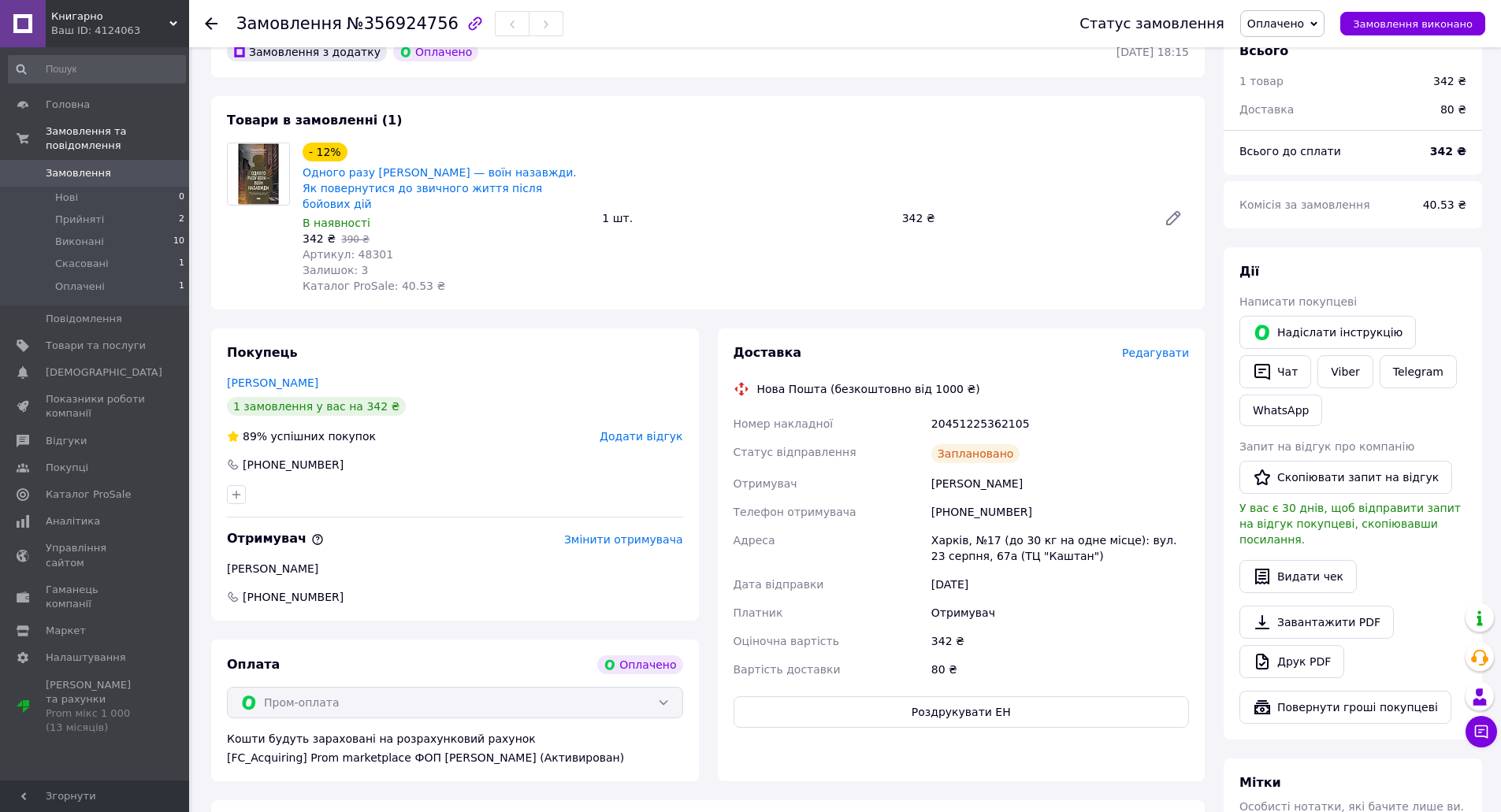
scroll to position [0, 0]
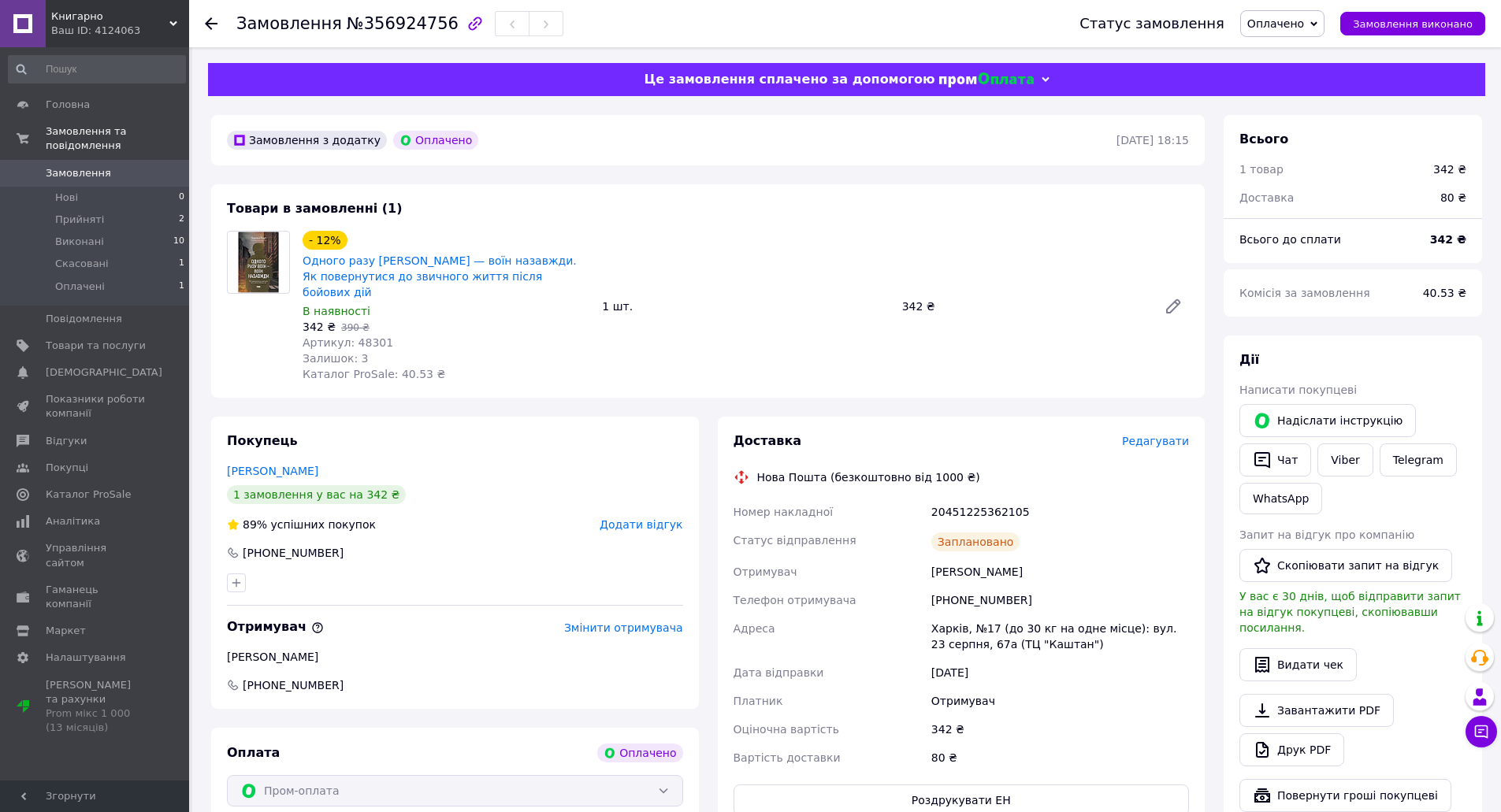
click at [1304, 24] on span "Оплачено" at bounding box center [1275, 24] width 56 height 13
click at [1286, 55] on li "Прийнято" at bounding box center [1282, 56] width 83 height 24
click at [84, 279] on span "Оплачені" at bounding box center [79, 287] width 49 height 14
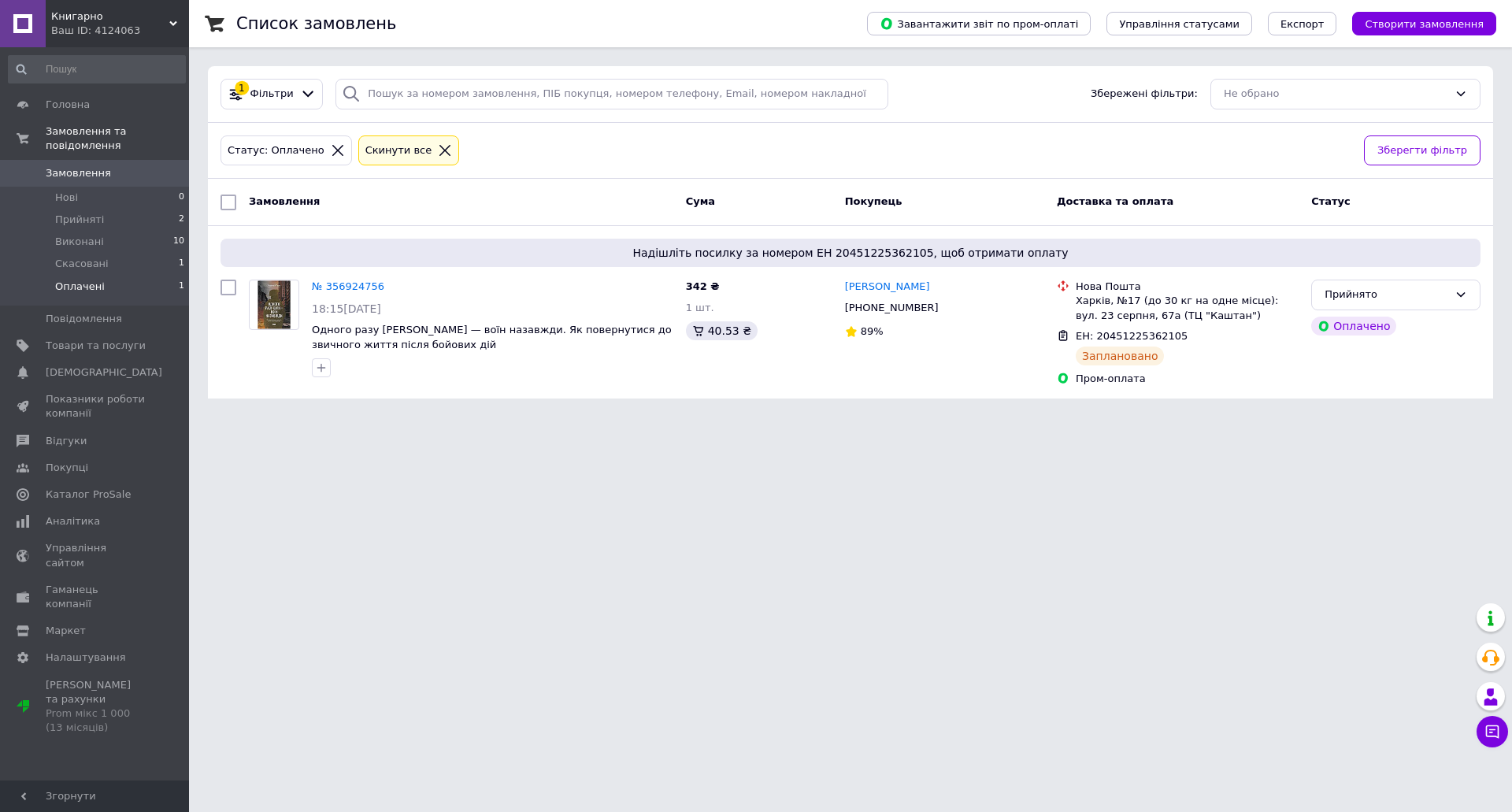
click at [71, 166] on span "Замовлення" at bounding box center [79, 173] width 65 height 14
